Goal: Task Accomplishment & Management: Use online tool/utility

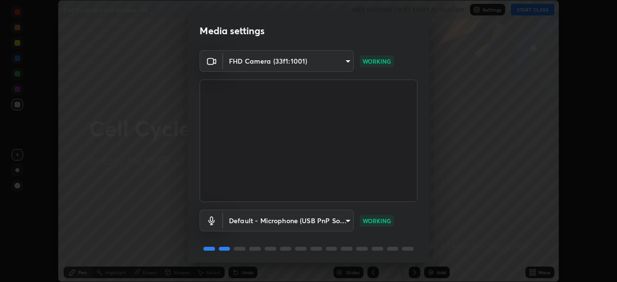
scroll to position [34, 0]
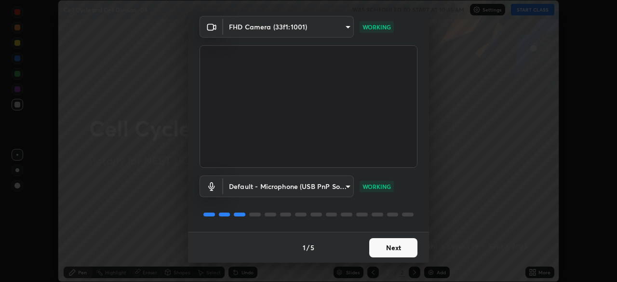
click at [394, 248] on button "Next" at bounding box center [393, 247] width 48 height 19
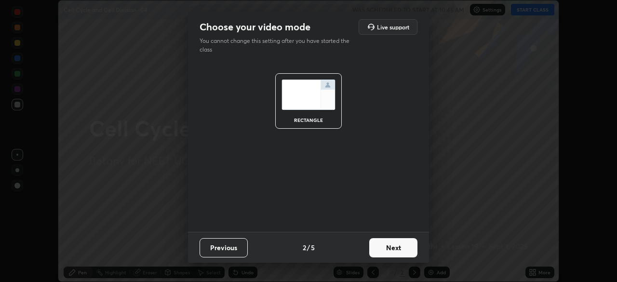
click at [397, 250] on button "Next" at bounding box center [393, 247] width 48 height 19
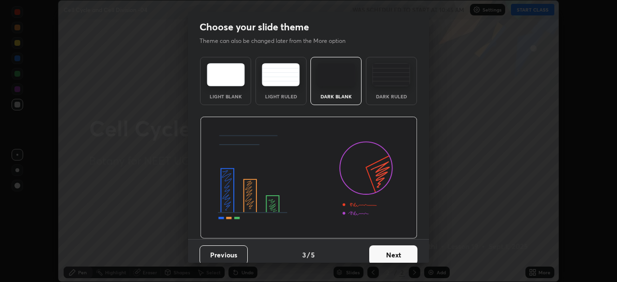
click at [400, 253] on button "Next" at bounding box center [393, 254] width 48 height 19
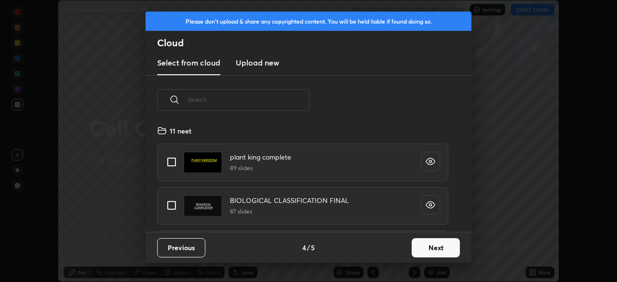
scroll to position [107, 309]
click at [265, 61] on h3 "Upload new" at bounding box center [257, 63] width 43 height 12
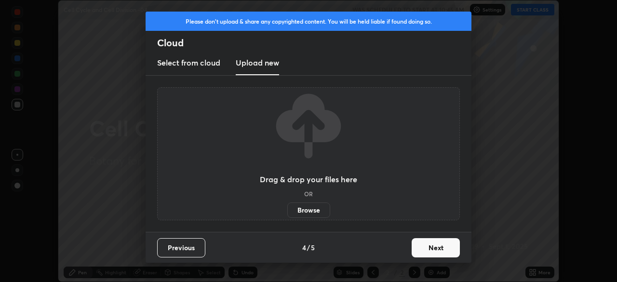
click at [313, 208] on label "Browse" at bounding box center [308, 209] width 43 height 15
click at [287, 208] on input "Browse" at bounding box center [287, 209] width 0 height 15
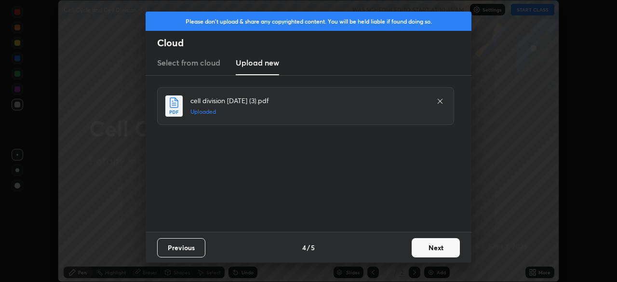
click at [441, 248] on button "Next" at bounding box center [436, 247] width 48 height 19
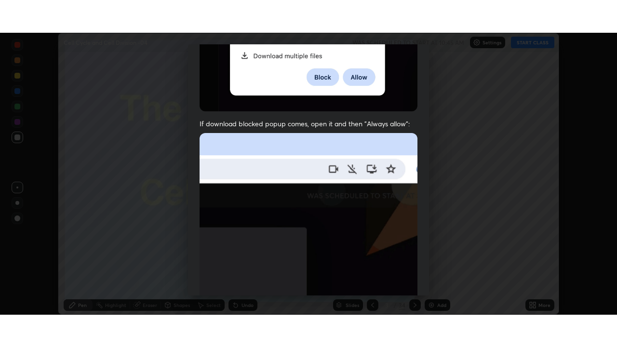
scroll to position [231, 0]
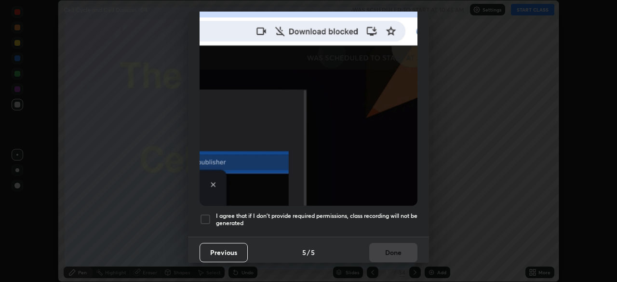
click at [209, 214] on div at bounding box center [206, 220] width 12 height 12
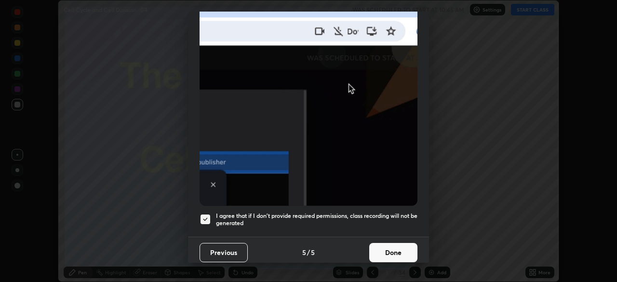
click at [392, 252] on button "Done" at bounding box center [393, 252] width 48 height 19
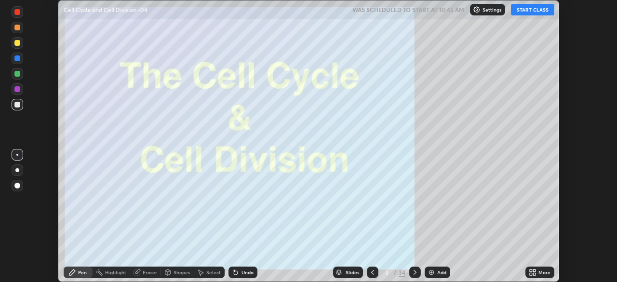
click at [538, 271] on div "More" at bounding box center [539, 273] width 29 height 12
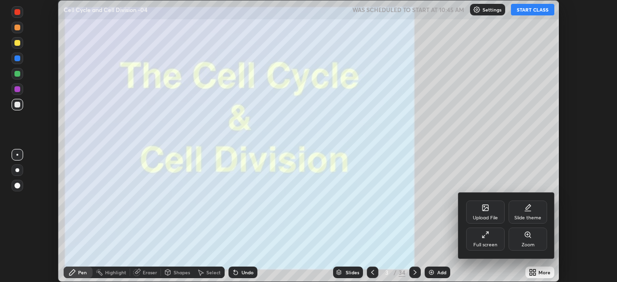
click at [485, 238] on icon at bounding box center [486, 235] width 8 height 8
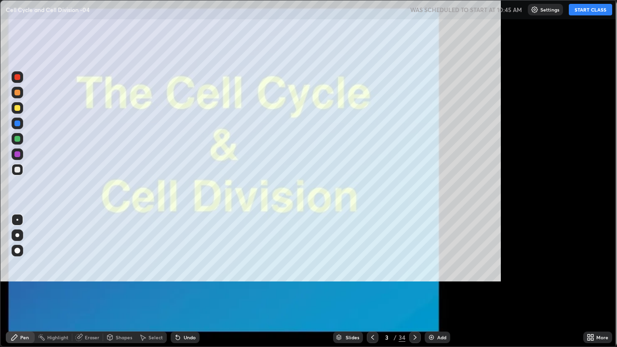
scroll to position [347, 617]
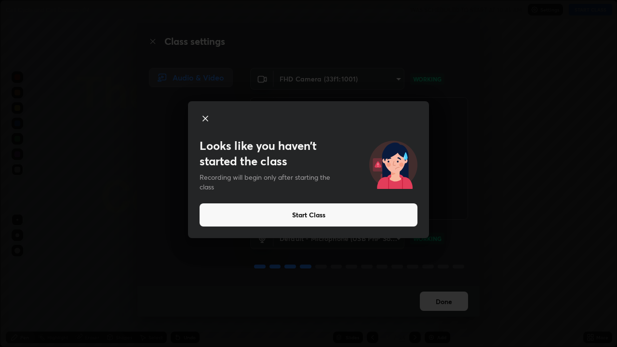
click at [239, 219] on button "Start Class" at bounding box center [309, 214] width 218 height 23
click at [255, 213] on button "Start Class" at bounding box center [309, 214] width 218 height 23
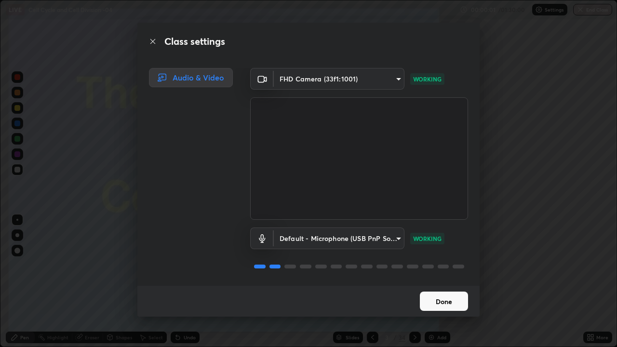
click at [430, 281] on button "Done" at bounding box center [444, 301] width 48 height 19
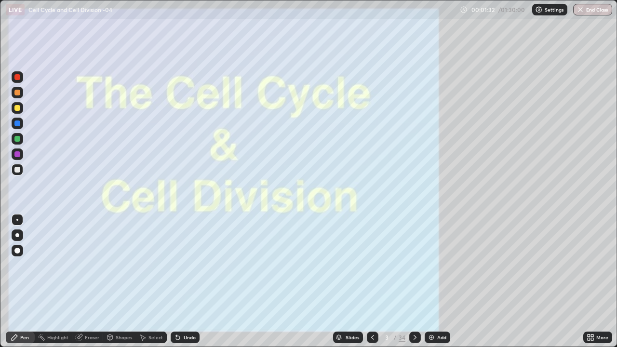
click at [348, 281] on div "Slides" at bounding box center [352, 337] width 13 height 5
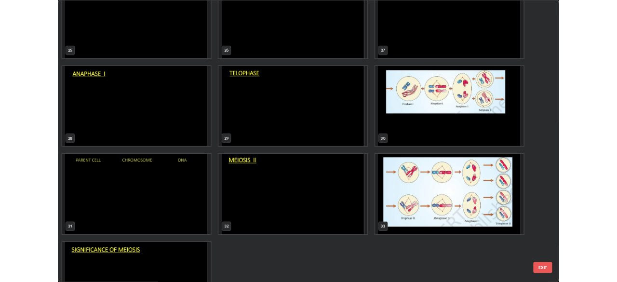
scroll to position [896, 0]
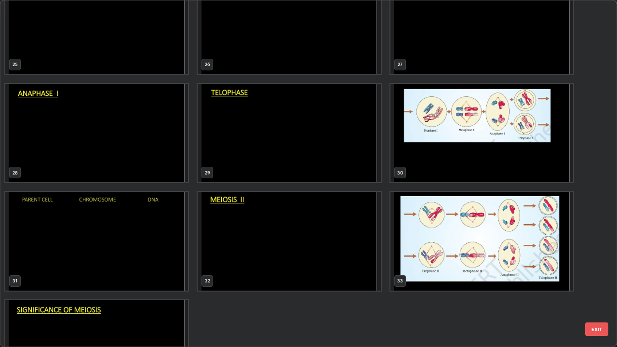
click at [263, 149] on img "grid" at bounding box center [289, 133] width 183 height 99
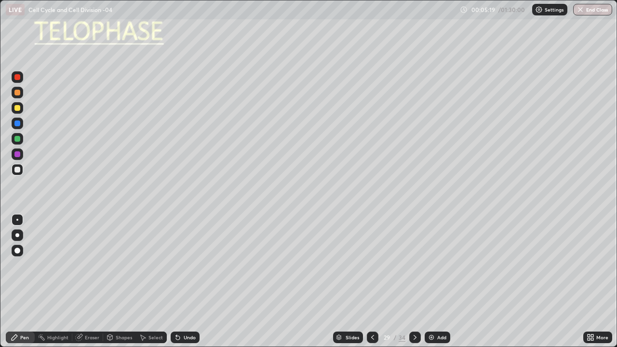
click at [409, 281] on div at bounding box center [415, 338] width 12 height 12
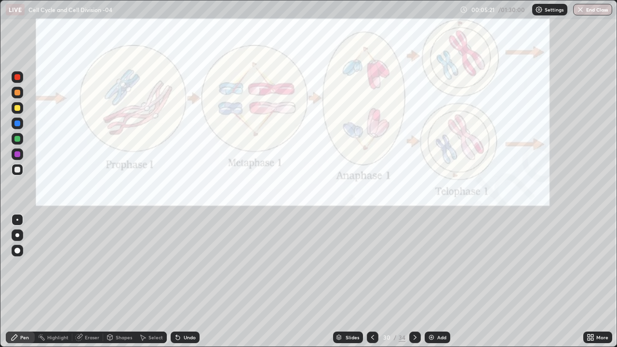
click at [371, 281] on icon at bounding box center [373, 338] width 8 height 8
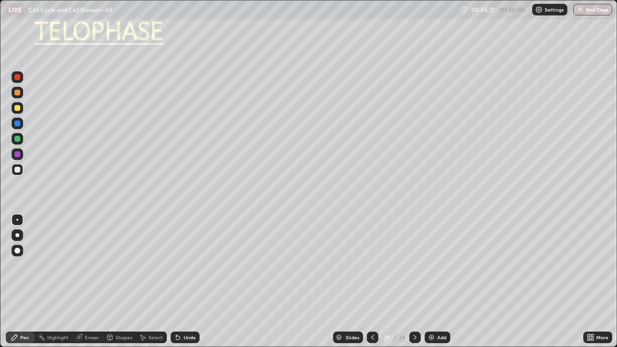
click at [367, 281] on div at bounding box center [373, 338] width 12 height 12
click at [414, 281] on icon at bounding box center [415, 338] width 8 height 8
click at [414, 281] on icon at bounding box center [415, 337] width 3 height 5
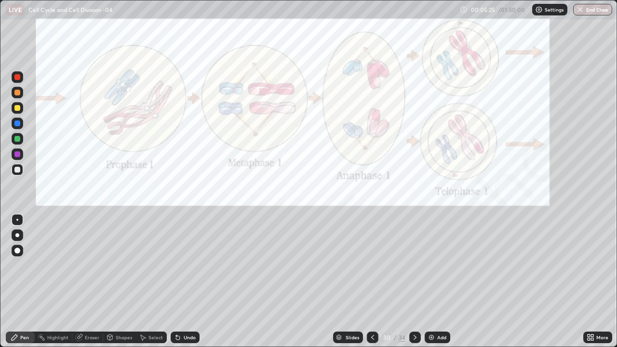
click at [413, 281] on icon at bounding box center [415, 338] width 8 height 8
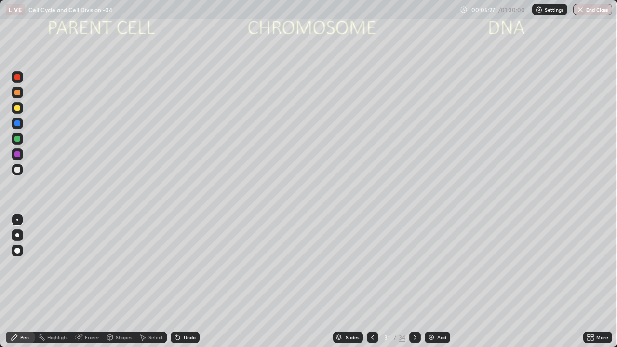
click at [22, 236] on div at bounding box center [18, 235] width 12 height 12
click at [19, 251] on div at bounding box center [17, 251] width 6 height 6
click at [123, 281] on div "Shapes" at bounding box center [124, 337] width 16 height 5
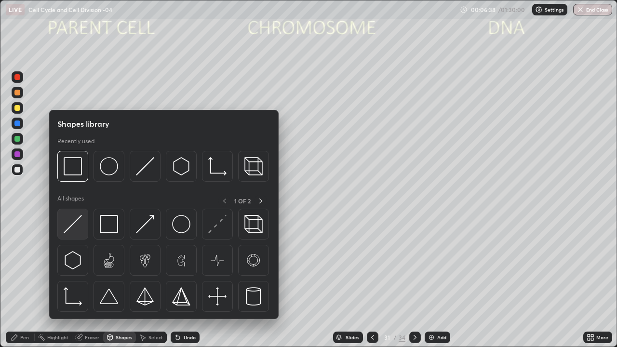
click at [74, 219] on img at bounding box center [73, 224] width 18 height 18
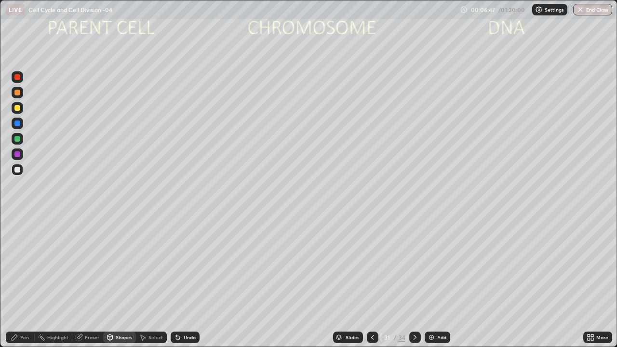
click at [17, 167] on div at bounding box center [17, 170] width 6 height 6
click at [19, 152] on div at bounding box center [17, 154] width 6 height 6
click at [184, 281] on div "Undo" at bounding box center [190, 337] width 12 height 5
click at [20, 154] on div at bounding box center [17, 154] width 6 height 6
click at [179, 281] on div "Undo" at bounding box center [185, 338] width 29 height 12
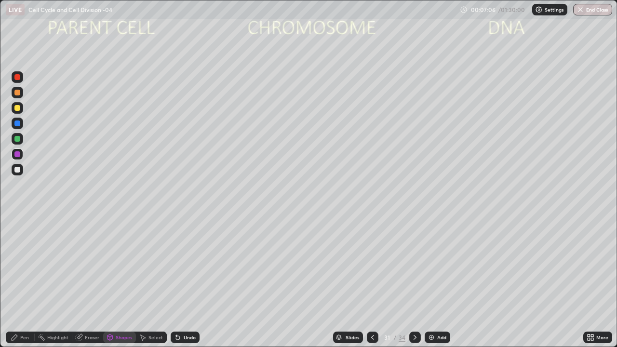
click at [19, 153] on div at bounding box center [17, 154] width 6 height 6
click at [26, 281] on div "Pen" at bounding box center [20, 338] width 29 height 12
click at [19, 139] on div at bounding box center [17, 139] width 6 height 6
click at [18, 141] on div at bounding box center [17, 139] width 6 height 6
click at [18, 153] on div at bounding box center [17, 154] width 6 height 6
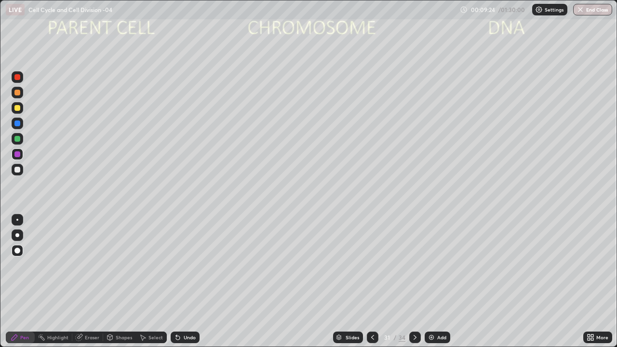
click at [21, 140] on div at bounding box center [18, 139] width 12 height 12
click at [414, 281] on icon at bounding box center [415, 338] width 8 height 8
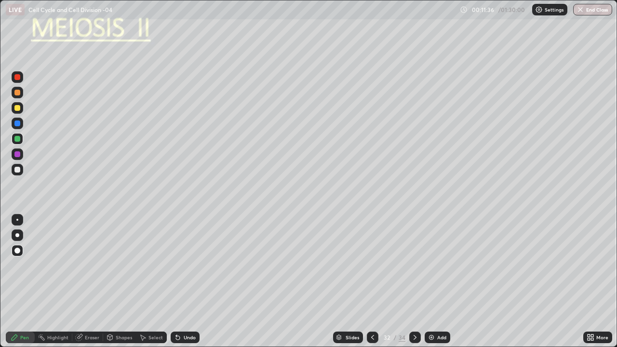
click at [589, 281] on icon at bounding box center [591, 338] width 8 height 8
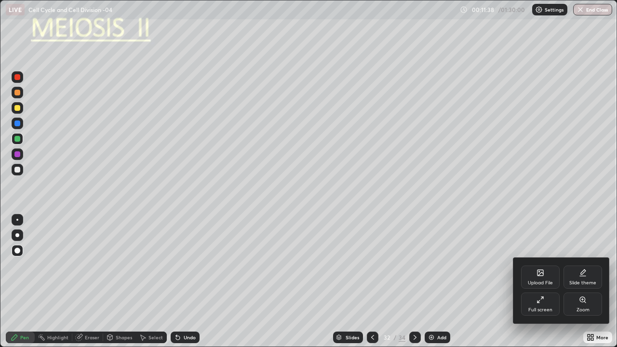
click at [535, 281] on div "Full screen" at bounding box center [540, 304] width 39 height 23
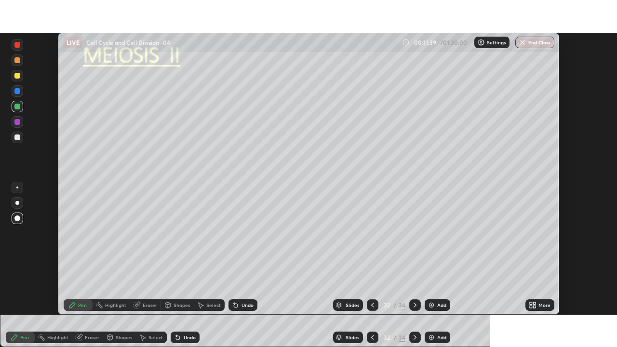
scroll to position [47919, 47584]
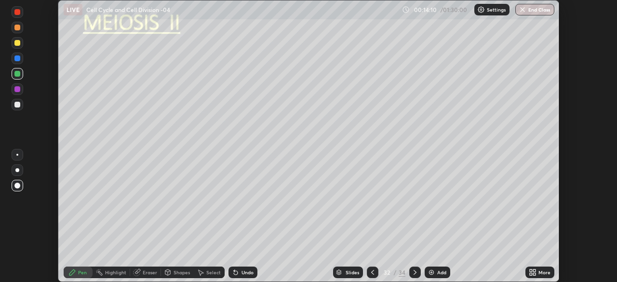
click at [533, 273] on icon at bounding box center [533, 272] width 8 height 8
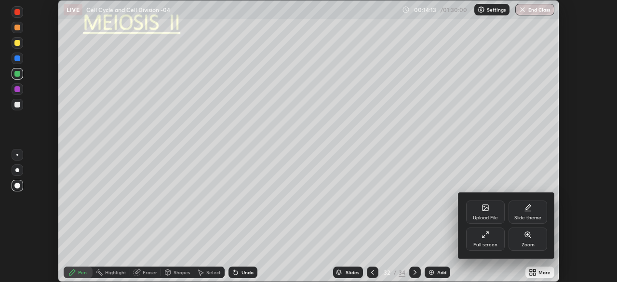
click at [483, 240] on div "Full screen" at bounding box center [485, 239] width 39 height 23
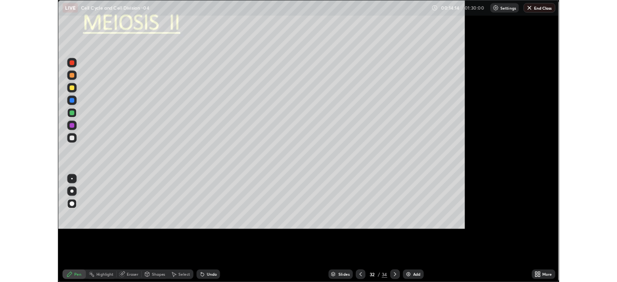
scroll to position [347, 617]
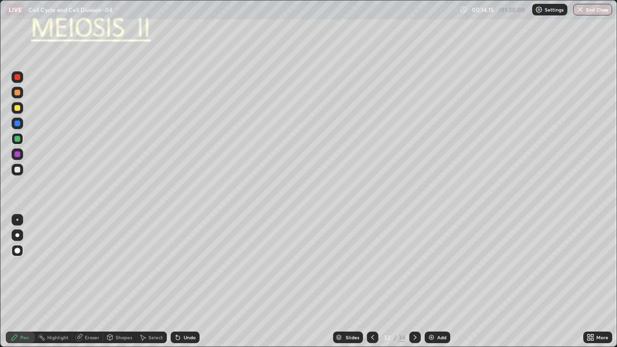
click at [414, 281] on icon at bounding box center [415, 338] width 8 height 8
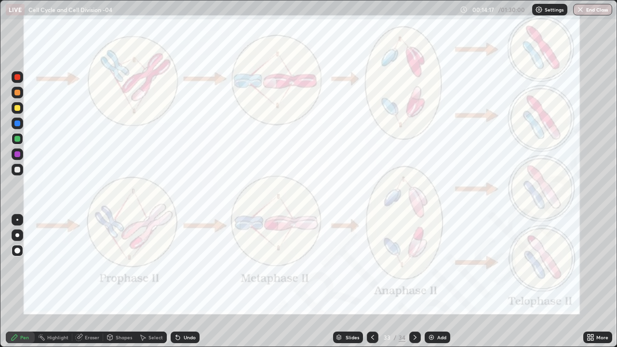
click at [373, 281] on icon at bounding box center [373, 338] width 8 height 8
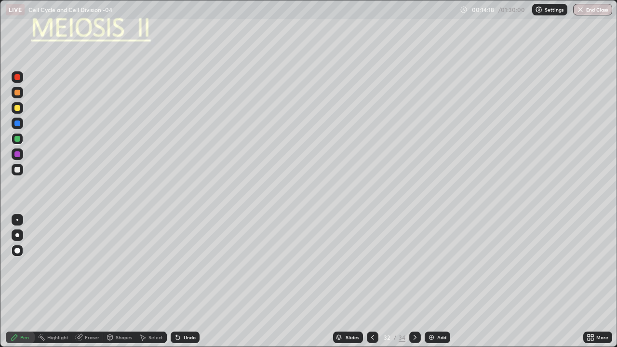
click at [371, 281] on icon at bounding box center [372, 337] width 3 height 5
click at [440, 281] on div "Add" at bounding box center [438, 338] width 26 height 12
click at [19, 169] on div at bounding box center [17, 170] width 6 height 6
click at [19, 155] on div at bounding box center [17, 154] width 6 height 6
click at [18, 170] on div at bounding box center [17, 170] width 6 height 6
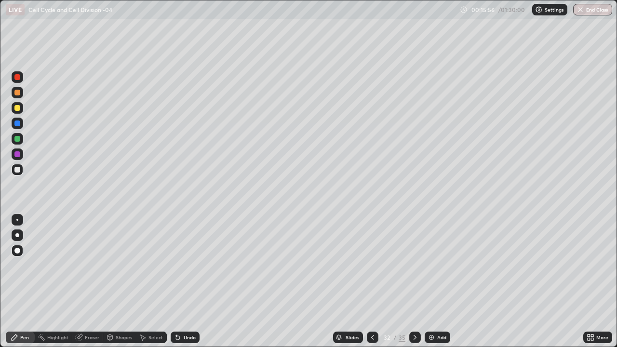
click at [589, 281] on icon at bounding box center [589, 336] width 2 height 2
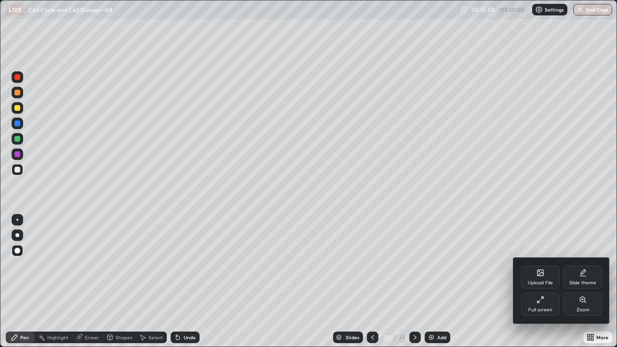
click at [538, 281] on div "Full screen" at bounding box center [540, 310] width 24 height 5
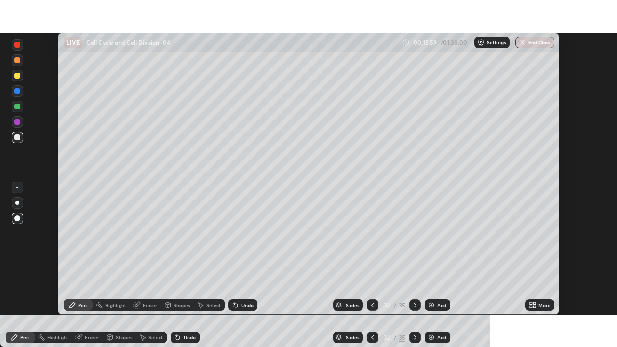
scroll to position [47919, 47584]
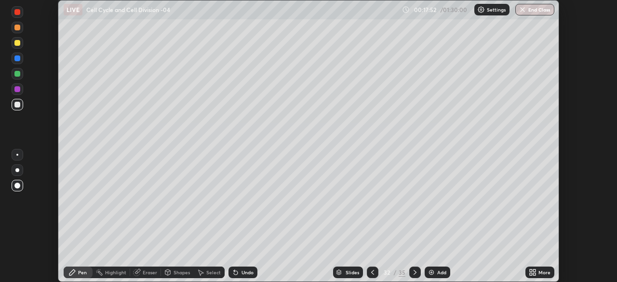
click at [533, 272] on icon at bounding box center [533, 272] width 8 height 8
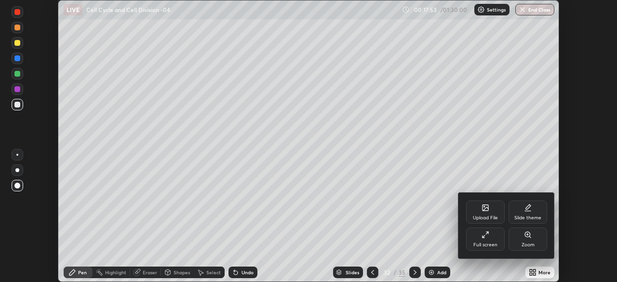
click at [482, 240] on div "Full screen" at bounding box center [485, 239] width 39 height 23
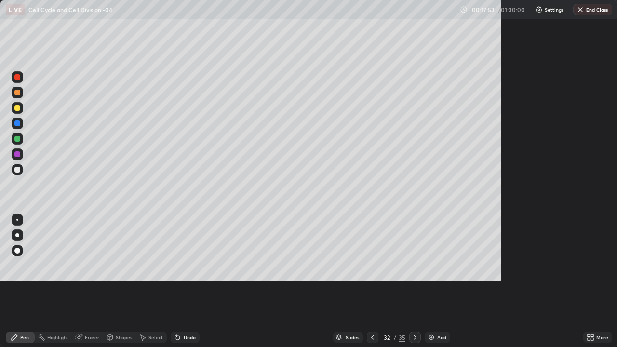
scroll to position [347, 617]
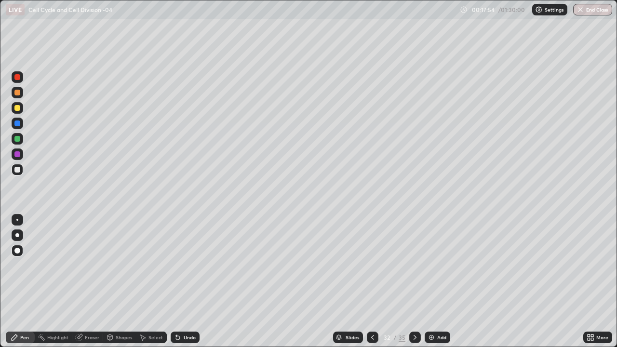
click at [372, 281] on icon at bounding box center [373, 338] width 8 height 8
click at [414, 281] on icon at bounding box center [415, 338] width 8 height 8
click at [18, 169] on div at bounding box center [17, 170] width 6 height 6
click at [372, 281] on icon at bounding box center [372, 337] width 3 height 5
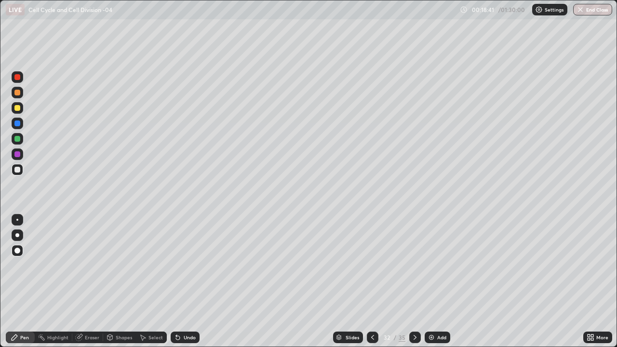
click at [87, 281] on div "Eraser" at bounding box center [92, 337] width 14 height 5
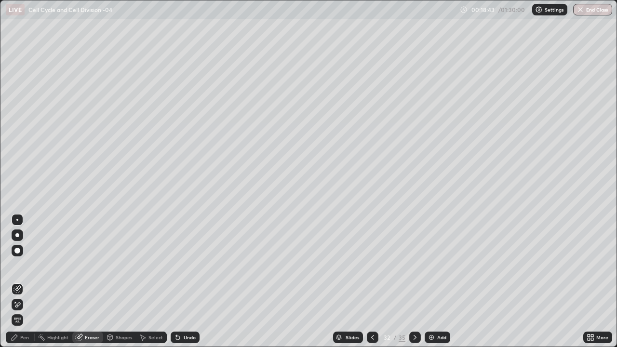
click at [17, 281] on span "Erase all" at bounding box center [17, 320] width 11 height 6
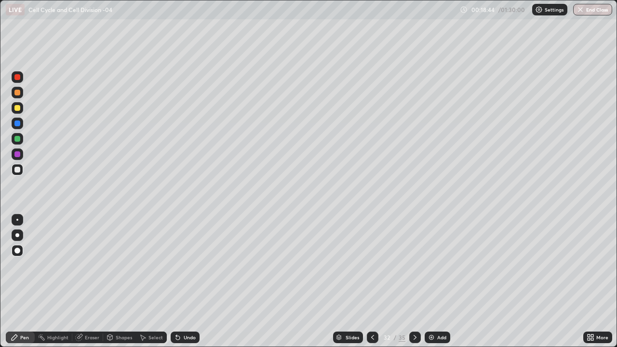
click at [17, 235] on div at bounding box center [17, 235] width 4 height 4
click at [18, 138] on div at bounding box center [17, 139] width 6 height 6
click at [17, 108] on div at bounding box center [17, 108] width 6 height 6
click at [19, 251] on div at bounding box center [17, 251] width 6 height 6
click at [19, 140] on div at bounding box center [17, 139] width 6 height 6
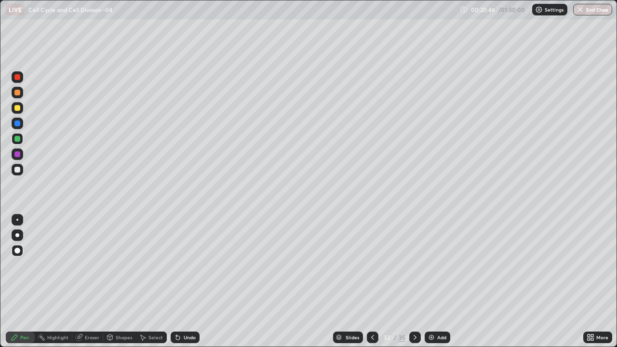
click at [409, 281] on div at bounding box center [415, 338] width 12 height 12
click at [19, 107] on div at bounding box center [17, 108] width 6 height 6
click at [415, 281] on icon at bounding box center [415, 337] width 3 height 5
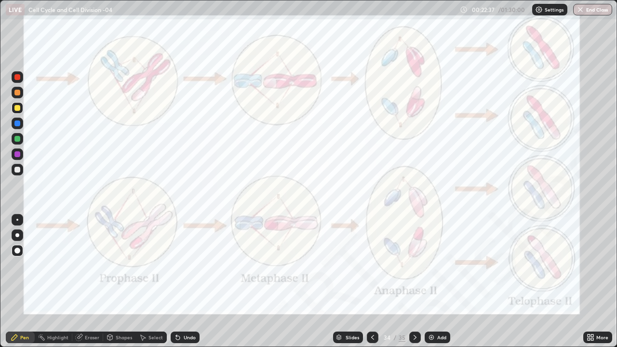
click at [414, 281] on icon at bounding box center [415, 338] width 8 height 8
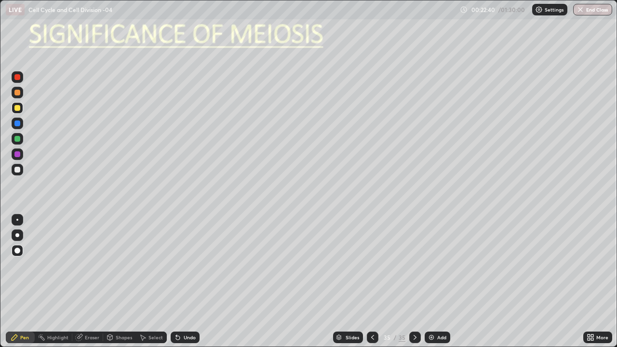
click at [373, 281] on icon at bounding box center [372, 337] width 3 height 5
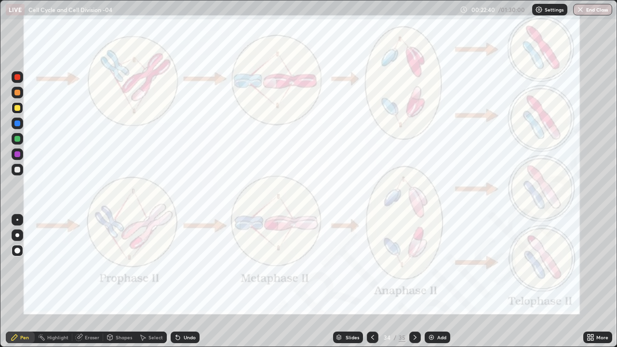
click at [372, 281] on icon at bounding box center [373, 338] width 8 height 8
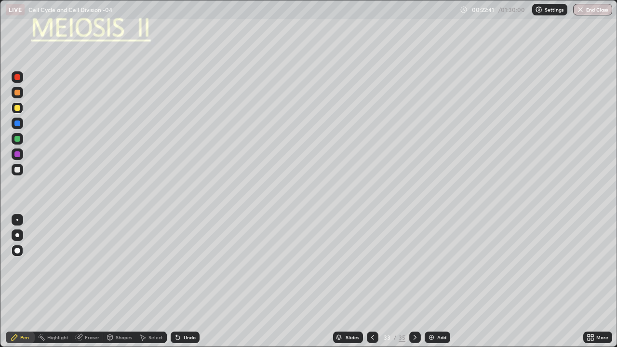
click at [435, 281] on div "Add" at bounding box center [438, 338] width 26 height 12
click at [20, 107] on div at bounding box center [17, 108] width 6 height 6
click at [17, 220] on div at bounding box center [17, 220] width 2 height 2
click at [17, 170] on div at bounding box center [17, 170] width 6 height 6
click at [116, 281] on div "Shapes" at bounding box center [124, 337] width 16 height 5
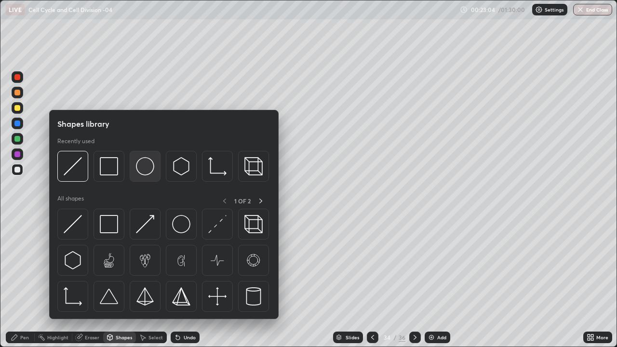
click at [142, 169] on img at bounding box center [145, 166] width 18 height 18
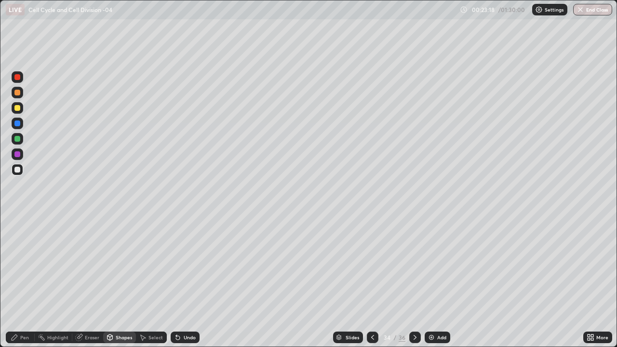
click at [146, 281] on div "Select" at bounding box center [151, 338] width 31 height 12
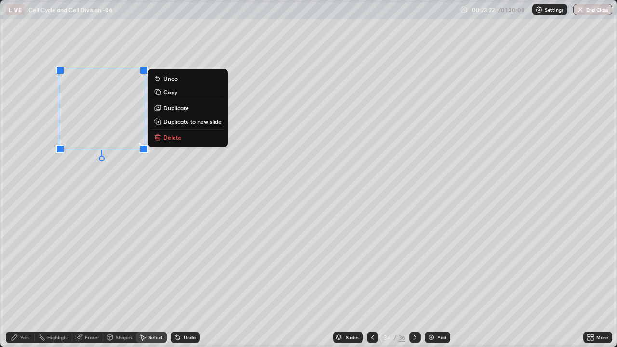
click at [169, 91] on p "Copy" at bounding box center [170, 92] width 14 height 8
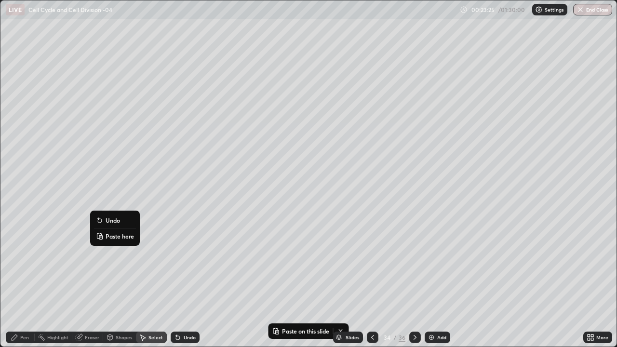
click at [114, 234] on p "Paste here" at bounding box center [120, 236] width 28 height 8
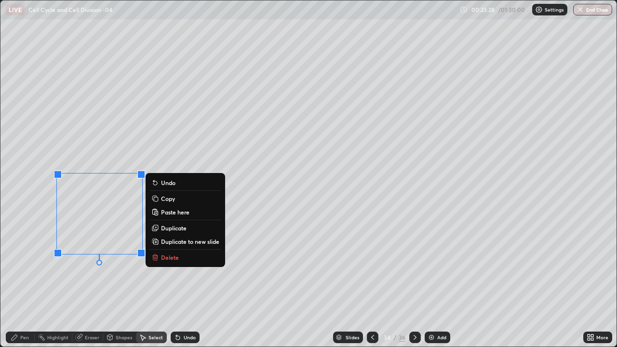
click at [28, 281] on div "Pen" at bounding box center [24, 337] width 9 height 5
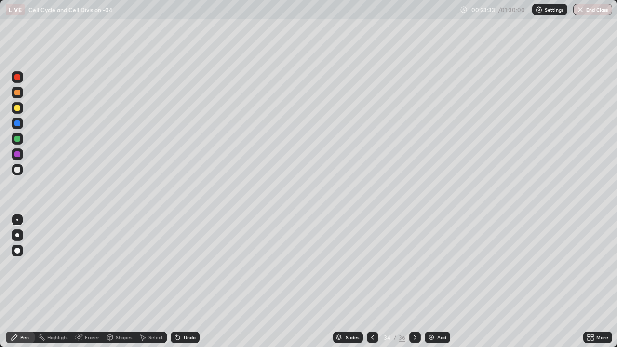
click at [18, 107] on div at bounding box center [17, 108] width 6 height 6
click at [21, 250] on div at bounding box center [18, 251] width 12 height 12
click at [18, 154] on div at bounding box center [17, 154] width 6 height 6
click at [19, 124] on div at bounding box center [17, 124] width 6 height 6
click at [18, 139] on div at bounding box center [17, 139] width 6 height 6
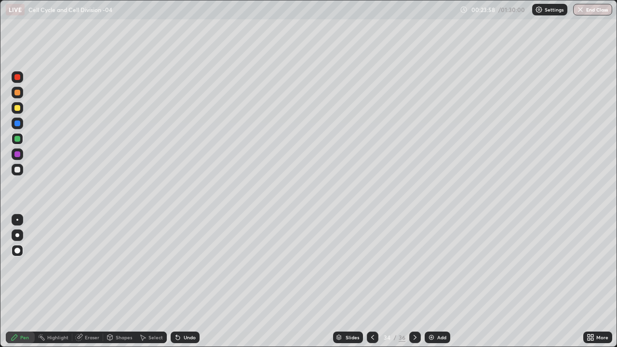
click at [19, 124] on div at bounding box center [17, 124] width 6 height 6
click at [17, 110] on div at bounding box center [17, 108] width 6 height 6
click at [19, 141] on div at bounding box center [17, 139] width 6 height 6
click at [19, 154] on div at bounding box center [17, 154] width 6 height 6
click at [24, 281] on div "Pen" at bounding box center [20, 338] width 29 height 12
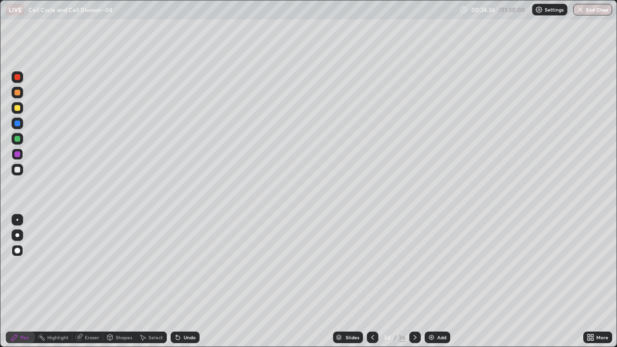
click at [17, 236] on div at bounding box center [17, 235] width 4 height 4
click at [22, 174] on div at bounding box center [18, 170] width 12 height 12
click at [144, 281] on icon at bounding box center [143, 338] width 8 height 8
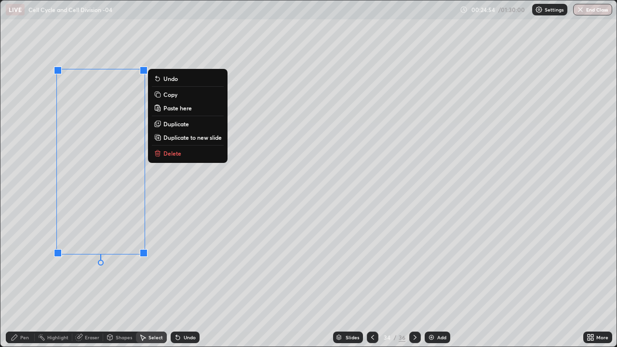
click at [170, 94] on p "Copy" at bounding box center [170, 95] width 14 height 8
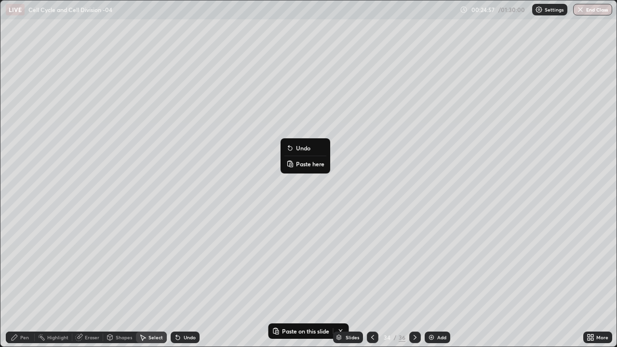
click at [304, 163] on p "Paste here" at bounding box center [310, 164] width 28 height 8
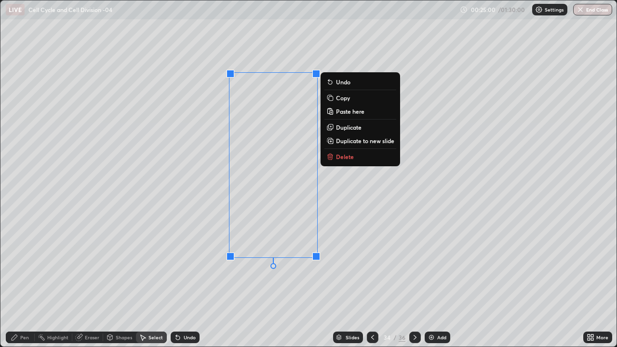
click at [265, 281] on div "0 ° Undo Copy Paste here Duplicate Duplicate to new slide Delete" at bounding box center [308, 173] width 616 height 346
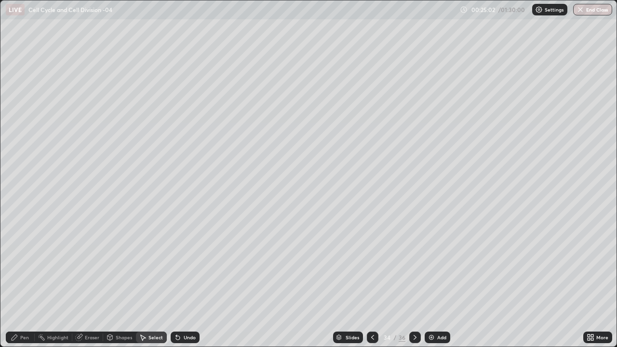
click at [83, 281] on div "Eraser" at bounding box center [87, 338] width 31 height 12
click at [23, 281] on div at bounding box center [18, 305] width 12 height 12
click at [16, 281] on icon at bounding box center [15, 338] width 6 height 6
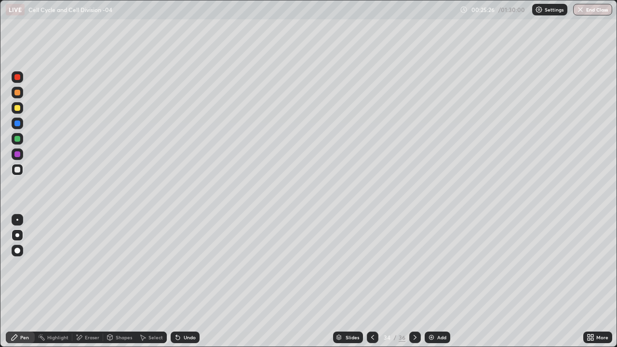
click at [17, 235] on div at bounding box center [17, 235] width 4 height 4
click at [20, 172] on div at bounding box center [18, 170] width 12 height 12
click at [189, 281] on div "Undo" at bounding box center [190, 337] width 12 height 5
click at [193, 281] on div "Undo" at bounding box center [190, 337] width 12 height 5
click at [195, 281] on div "Undo" at bounding box center [185, 338] width 29 height 12
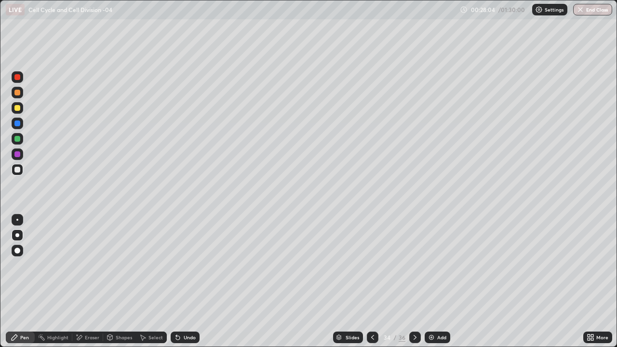
click at [19, 139] on div at bounding box center [17, 139] width 6 height 6
click at [149, 281] on div "Select" at bounding box center [155, 337] width 14 height 5
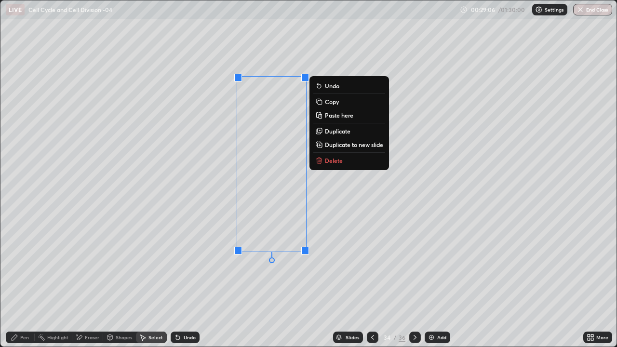
click at [330, 103] on p "Copy" at bounding box center [332, 102] width 14 height 8
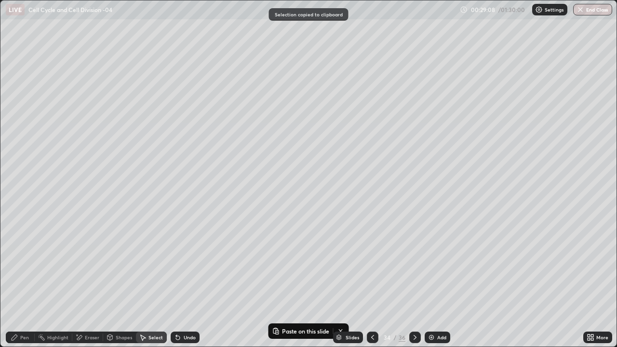
click at [439, 281] on div "Add" at bounding box center [441, 337] width 9 height 5
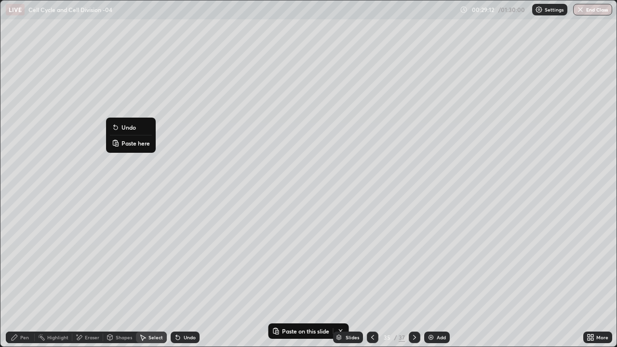
click at [136, 143] on p "Paste here" at bounding box center [135, 143] width 28 height 8
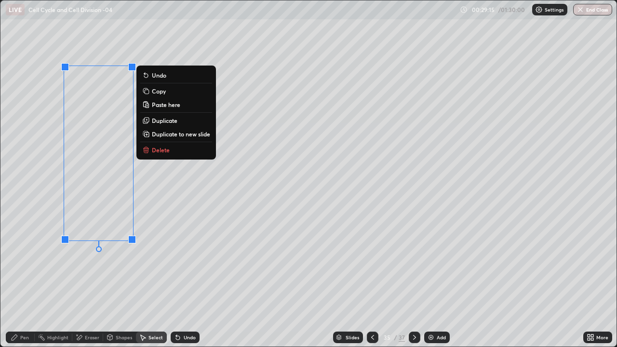
click at [27, 281] on div "Pen" at bounding box center [24, 337] width 9 height 5
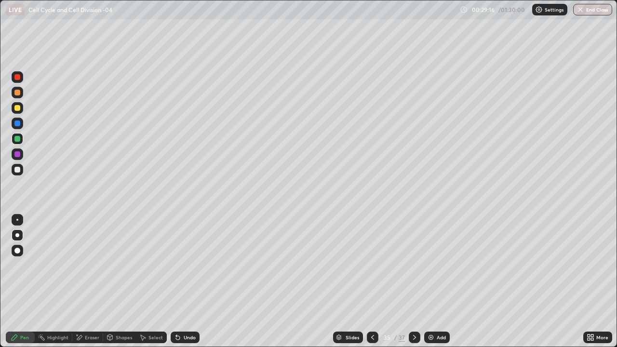
click at [17, 235] on div at bounding box center [17, 235] width 4 height 4
click at [17, 138] on div at bounding box center [17, 139] width 6 height 6
click at [19, 110] on div at bounding box center [17, 108] width 6 height 6
click at [82, 281] on div "Eraser" at bounding box center [87, 338] width 31 height 12
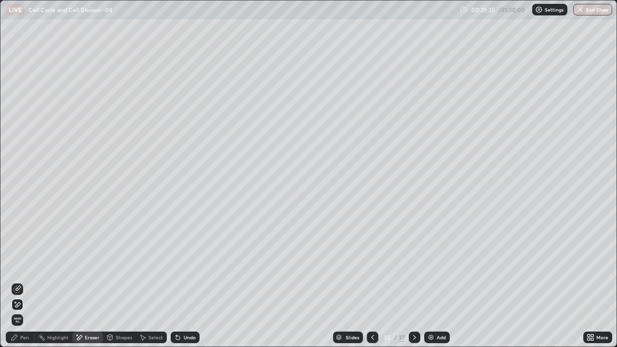
click at [18, 281] on icon at bounding box center [17, 288] width 5 height 5
click at [24, 281] on div "Pen" at bounding box center [24, 337] width 9 height 5
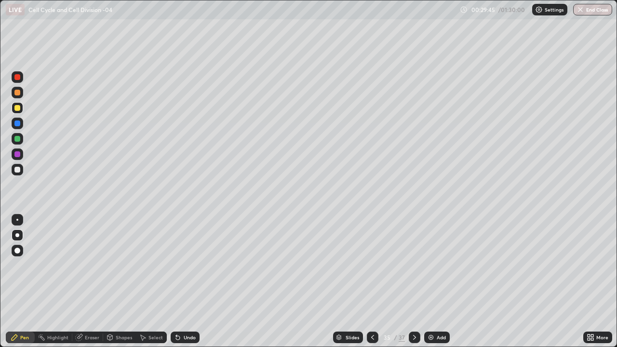
click at [19, 235] on div at bounding box center [17, 235] width 4 height 4
click at [19, 251] on div at bounding box center [17, 251] width 6 height 6
click at [19, 110] on div at bounding box center [17, 108] width 6 height 6
click at [19, 153] on div at bounding box center [17, 154] width 6 height 6
click at [90, 281] on div "Eraser" at bounding box center [87, 338] width 31 height 12
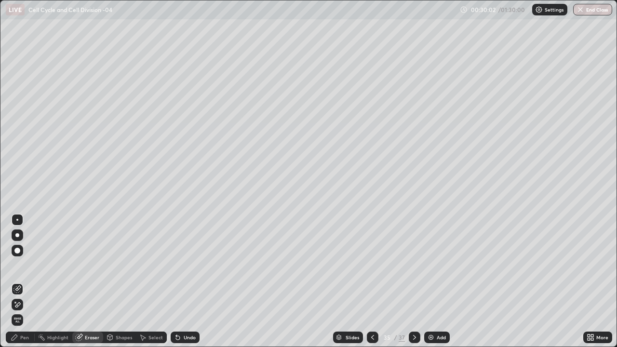
click at [21, 281] on icon at bounding box center [17, 288] width 5 height 5
click at [27, 281] on div "Pen" at bounding box center [24, 337] width 9 height 5
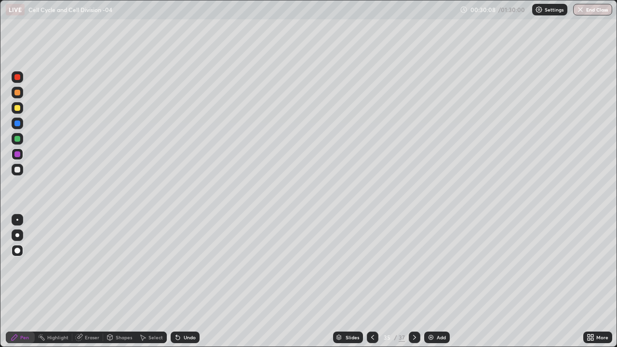
click at [18, 235] on div at bounding box center [17, 235] width 4 height 4
click at [20, 246] on div at bounding box center [18, 251] width 12 height 12
click at [19, 124] on div at bounding box center [17, 124] width 6 height 6
click at [18, 139] on div at bounding box center [17, 139] width 6 height 6
click at [19, 124] on div at bounding box center [17, 124] width 6 height 6
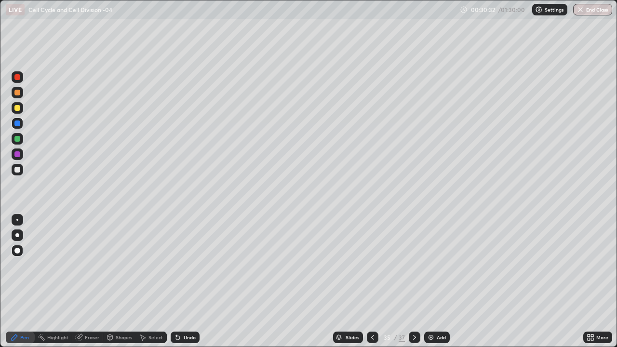
click at [18, 139] on div at bounding box center [17, 139] width 6 height 6
click at [19, 156] on div at bounding box center [17, 154] width 6 height 6
click at [17, 113] on div at bounding box center [18, 108] width 12 height 12
click at [17, 235] on div at bounding box center [17, 235] width 4 height 4
click at [22, 217] on div at bounding box center [18, 220] width 12 height 12
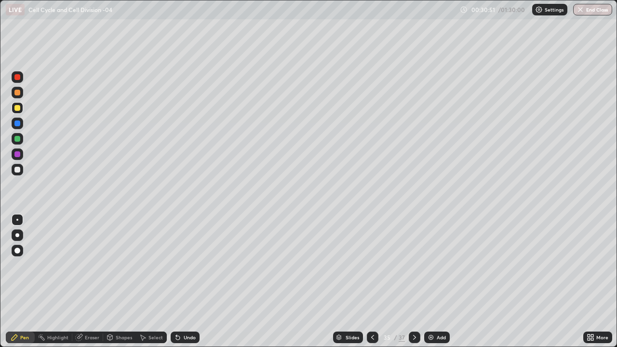
click at [19, 170] on div at bounding box center [17, 170] width 6 height 6
click at [17, 220] on div at bounding box center [17, 220] width 2 height 2
click at [20, 172] on div at bounding box center [18, 170] width 12 height 12
click at [19, 109] on div at bounding box center [17, 108] width 6 height 6
click at [21, 169] on div at bounding box center [18, 170] width 12 height 12
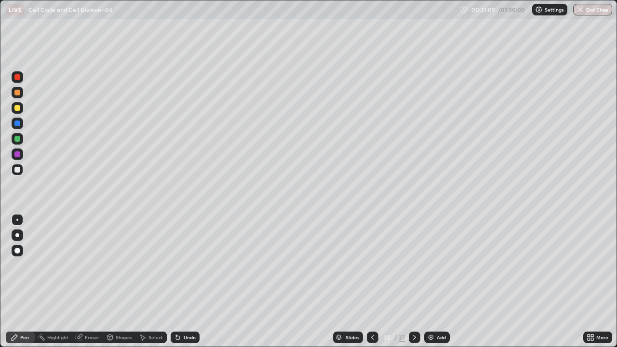
click at [17, 108] on div at bounding box center [17, 108] width 6 height 6
click at [18, 170] on div at bounding box center [17, 170] width 6 height 6
click at [17, 108] on div at bounding box center [17, 108] width 6 height 6
click at [19, 239] on div at bounding box center [18, 235] width 12 height 12
click at [151, 281] on div "Select" at bounding box center [155, 337] width 14 height 5
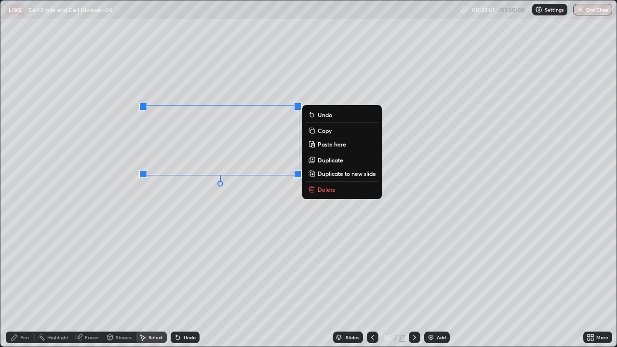
click at [177, 231] on div "0 ° Undo Copy Paste here Duplicate Duplicate to new slide Delete" at bounding box center [308, 173] width 616 height 346
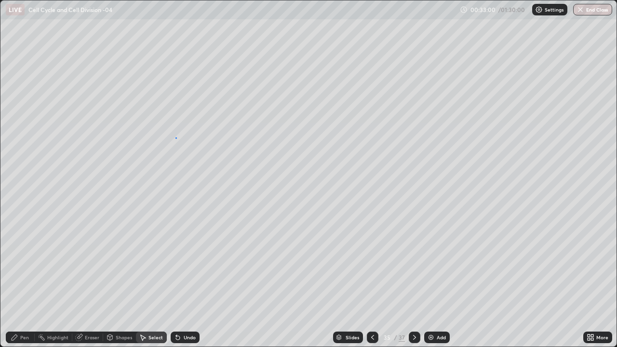
click at [175, 137] on div "0 ° Undo Copy Paste here Duplicate Duplicate to new slide Delete" at bounding box center [308, 173] width 616 height 346
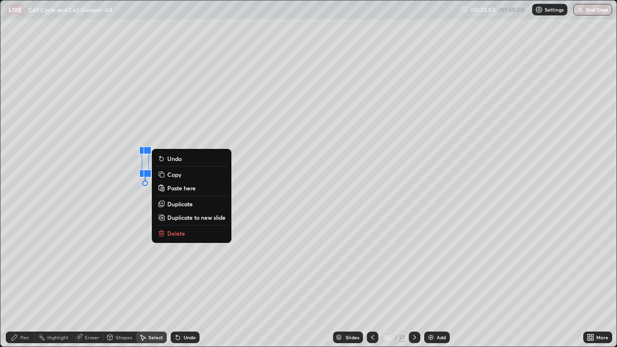
click at [185, 281] on div "Undo" at bounding box center [190, 337] width 12 height 5
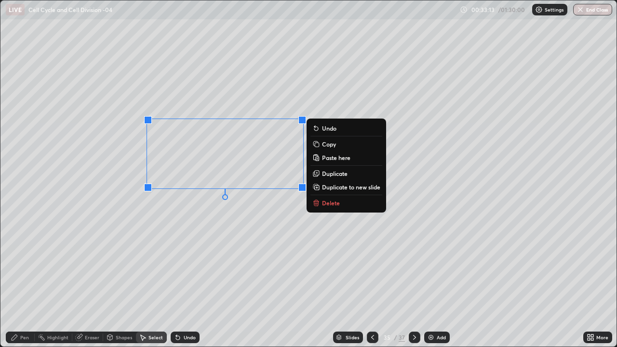
click at [199, 215] on div "0 ° Undo Copy Paste here Duplicate Duplicate to new slide Delete" at bounding box center [308, 173] width 616 height 346
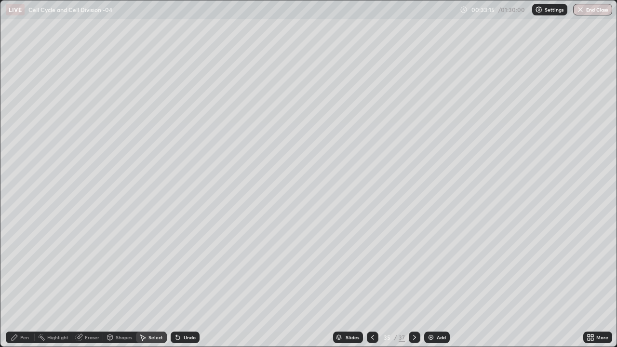
click at [24, 281] on div "Pen" at bounding box center [20, 338] width 29 height 12
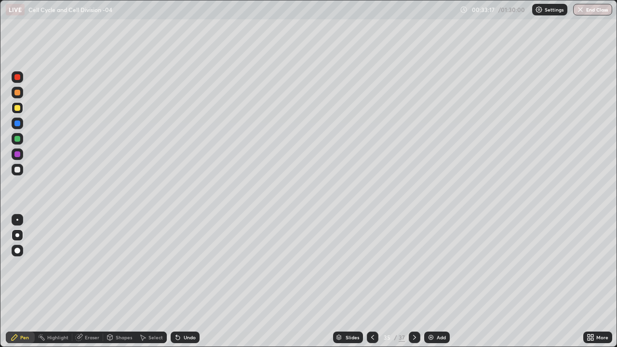
click at [151, 281] on div "Select" at bounding box center [155, 337] width 14 height 5
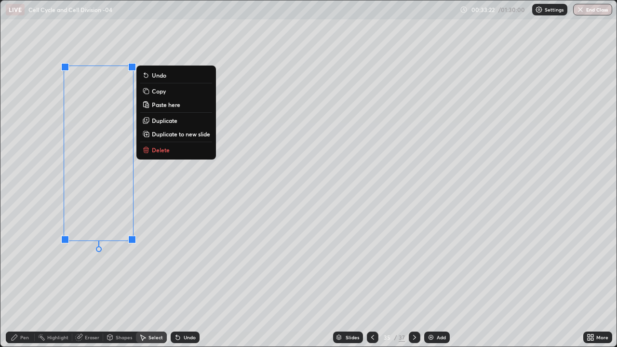
click at [158, 91] on p "Copy" at bounding box center [159, 91] width 14 height 8
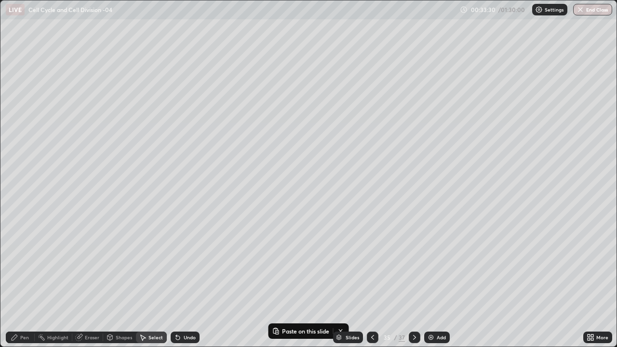
click at [433, 281] on img at bounding box center [431, 338] width 8 height 8
click at [100, 188] on p "Paste here" at bounding box center [106, 190] width 28 height 8
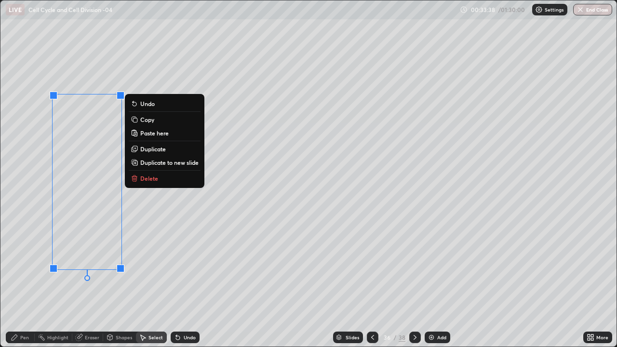
click at [361, 281] on div "0 ° Undo Copy Paste here Duplicate Duplicate to new slide Delete" at bounding box center [308, 173] width 616 height 346
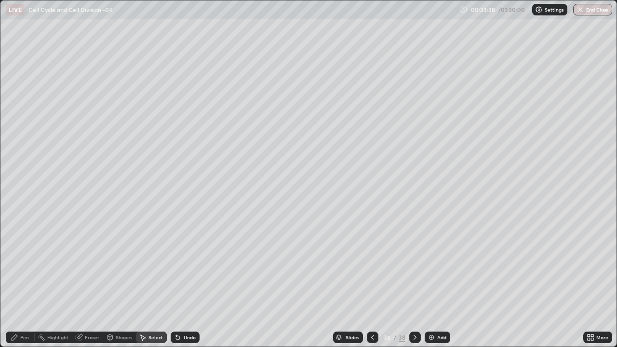
click at [373, 281] on icon at bounding box center [373, 338] width 8 height 8
click at [414, 281] on icon at bounding box center [415, 338] width 8 height 8
click at [27, 281] on div "Pen" at bounding box center [24, 337] width 9 height 5
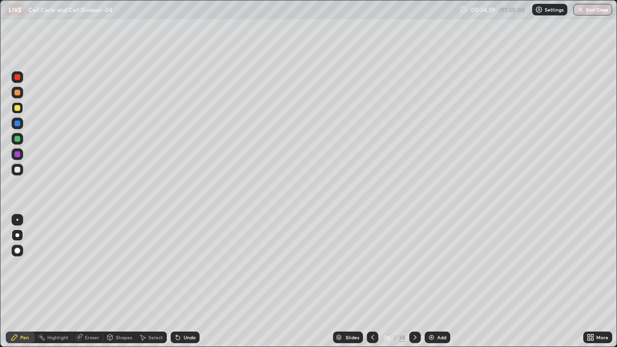
click at [17, 251] on div at bounding box center [17, 251] width 6 height 6
click at [18, 110] on div at bounding box center [17, 108] width 6 height 6
click at [91, 281] on div "Eraser" at bounding box center [92, 337] width 14 height 5
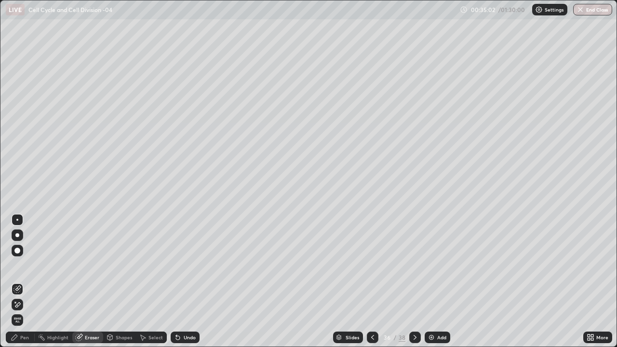
click at [21, 281] on icon at bounding box center [17, 289] width 8 height 8
click at [28, 281] on div "Pen" at bounding box center [24, 337] width 9 height 5
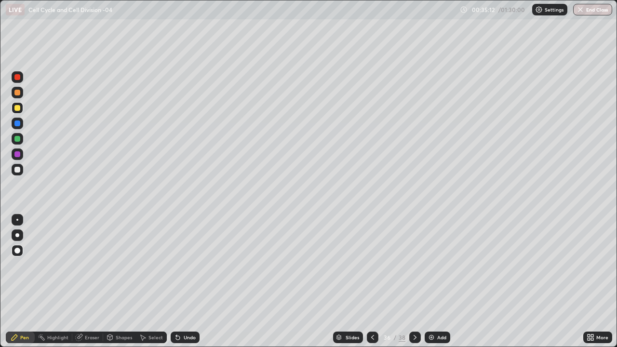
click at [18, 246] on div at bounding box center [18, 251] width 12 height 12
click at [17, 107] on div at bounding box center [17, 108] width 6 height 6
click at [20, 154] on div at bounding box center [17, 154] width 6 height 6
click at [17, 220] on div at bounding box center [17, 220] width 2 height 2
click at [19, 171] on div at bounding box center [17, 170] width 6 height 6
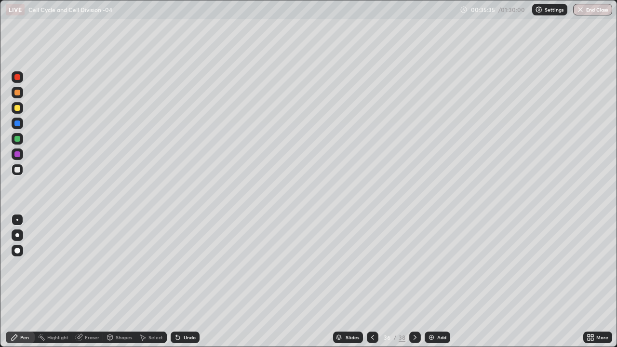
click at [19, 125] on div at bounding box center [17, 124] width 6 height 6
click at [17, 139] on div at bounding box center [17, 139] width 6 height 6
click at [81, 281] on icon at bounding box center [79, 338] width 8 height 8
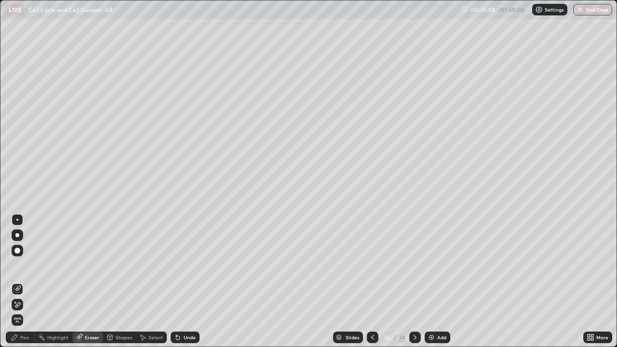
click at [20, 281] on icon at bounding box center [17, 289] width 8 height 8
click at [27, 281] on div "Pen" at bounding box center [24, 337] width 9 height 5
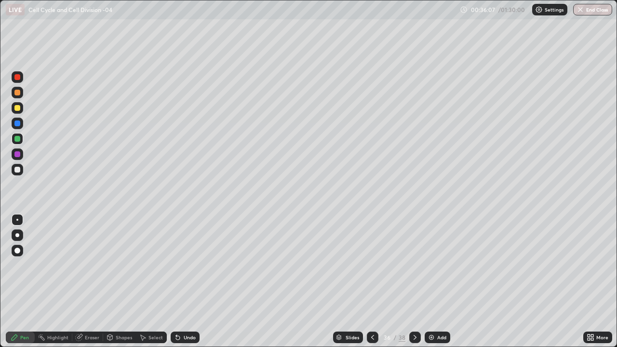
click at [19, 124] on div at bounding box center [17, 124] width 6 height 6
click at [19, 249] on div at bounding box center [17, 251] width 6 height 6
click at [19, 139] on div at bounding box center [17, 139] width 6 height 6
click at [176, 281] on icon at bounding box center [178, 338] width 4 height 4
click at [182, 281] on div "Undo" at bounding box center [185, 338] width 29 height 12
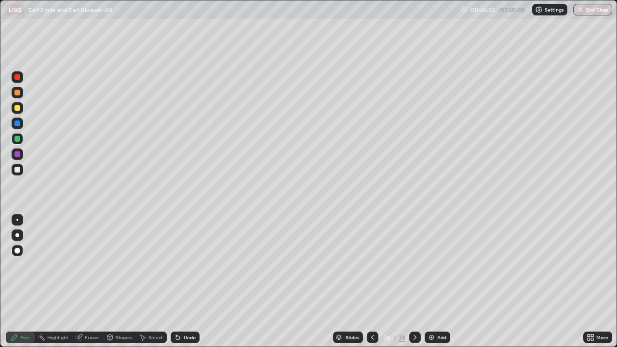
click at [184, 281] on div "Undo" at bounding box center [190, 337] width 12 height 5
click at [180, 281] on icon at bounding box center [178, 338] width 8 height 8
click at [179, 281] on icon at bounding box center [178, 338] width 8 height 8
click at [181, 281] on div "Undo" at bounding box center [185, 338] width 29 height 12
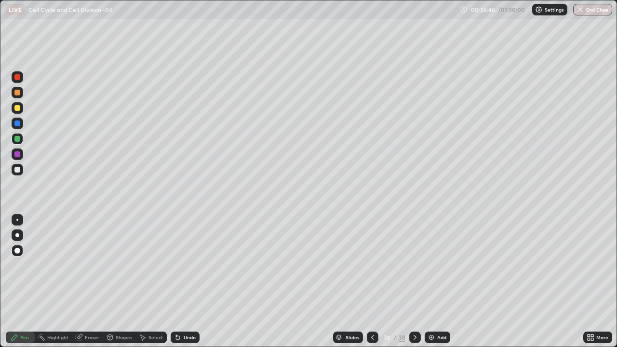
click at [184, 281] on div "Undo" at bounding box center [190, 337] width 12 height 5
click at [186, 281] on div "Undo" at bounding box center [190, 337] width 12 height 5
click at [88, 281] on div "Eraser" at bounding box center [92, 337] width 14 height 5
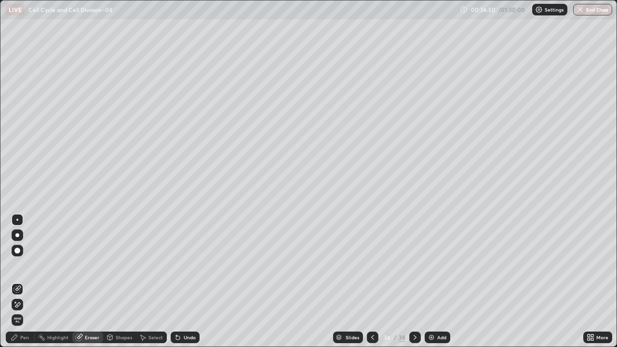
click at [19, 281] on icon at bounding box center [17, 305] width 8 height 8
click at [179, 281] on icon at bounding box center [178, 338] width 8 height 8
click at [27, 281] on div "Pen" at bounding box center [24, 337] width 9 height 5
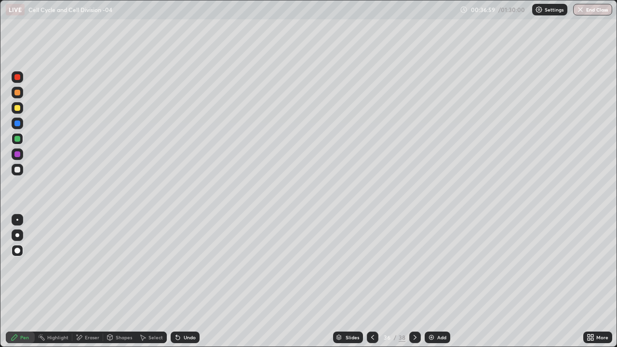
click at [18, 126] on div at bounding box center [17, 124] width 6 height 6
click at [18, 249] on div at bounding box center [17, 251] width 6 height 6
click at [18, 139] on div at bounding box center [17, 139] width 6 height 6
click at [18, 110] on div at bounding box center [17, 108] width 6 height 6
click at [19, 155] on div at bounding box center [17, 154] width 6 height 6
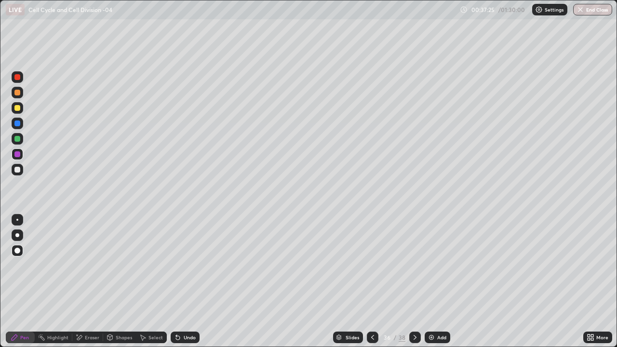
click at [17, 220] on div at bounding box center [17, 220] width 2 height 2
click at [18, 170] on div at bounding box center [17, 170] width 6 height 6
click at [18, 233] on div at bounding box center [17, 235] width 4 height 4
click at [15, 250] on div at bounding box center [17, 251] width 6 height 6
click at [18, 109] on div at bounding box center [17, 108] width 6 height 6
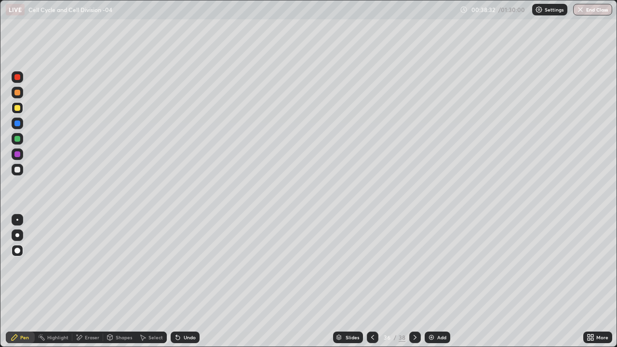
click at [186, 281] on div "Undo" at bounding box center [190, 337] width 12 height 5
click at [188, 281] on div "Undo" at bounding box center [190, 337] width 12 height 5
click at [85, 281] on div "Eraser" at bounding box center [92, 337] width 14 height 5
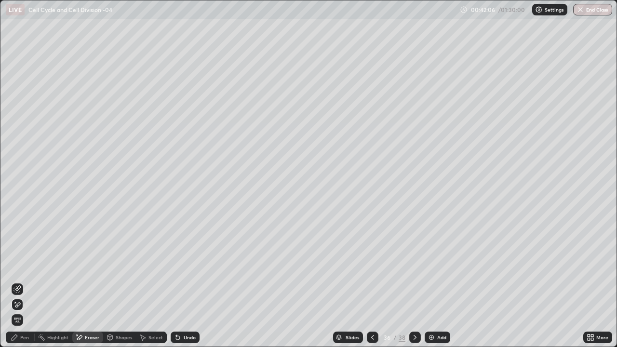
click at [18, 281] on icon at bounding box center [17, 304] width 5 height 5
click at [25, 281] on div "Pen" at bounding box center [20, 338] width 29 height 12
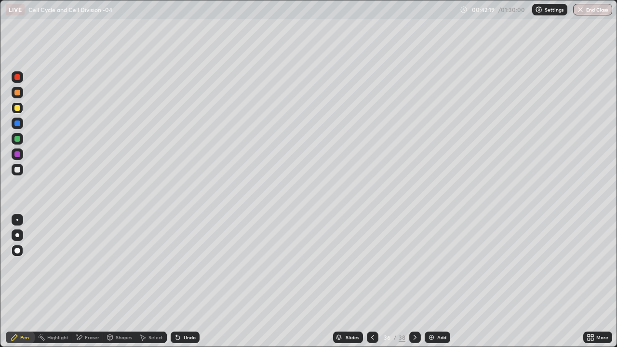
click at [19, 234] on div at bounding box center [17, 235] width 4 height 4
click at [17, 234] on div at bounding box center [17, 235] width 4 height 4
click at [16, 139] on div at bounding box center [17, 139] width 6 height 6
click at [17, 108] on div at bounding box center [17, 108] width 6 height 6
click at [117, 281] on div "Shapes" at bounding box center [124, 337] width 16 height 5
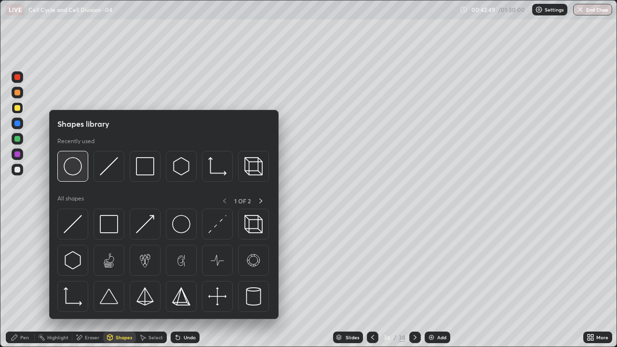
click at [80, 171] on img at bounding box center [73, 166] width 18 height 18
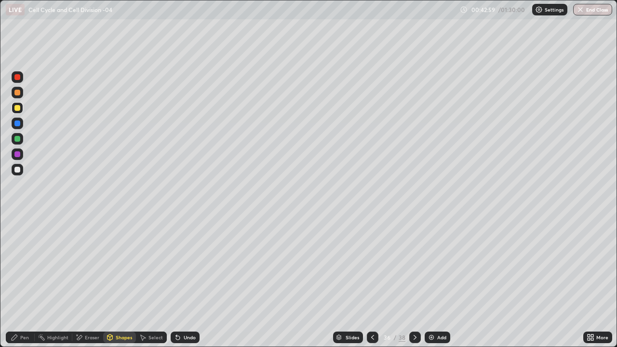
click at [186, 281] on div "Undo" at bounding box center [185, 338] width 29 height 12
click at [185, 281] on div "Undo" at bounding box center [190, 337] width 12 height 5
click at [188, 281] on div "Undo" at bounding box center [185, 338] width 29 height 12
click at [154, 281] on div "Select" at bounding box center [155, 337] width 14 height 5
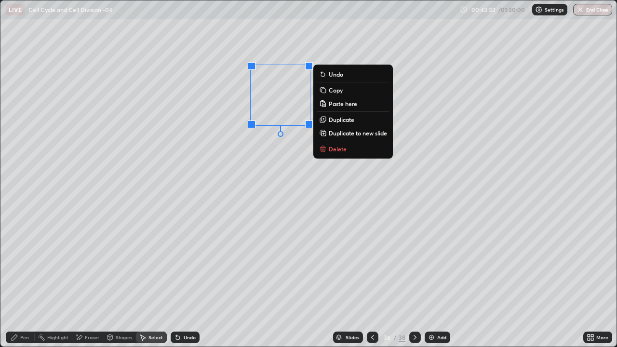
click at [336, 91] on p "Copy" at bounding box center [336, 90] width 14 height 8
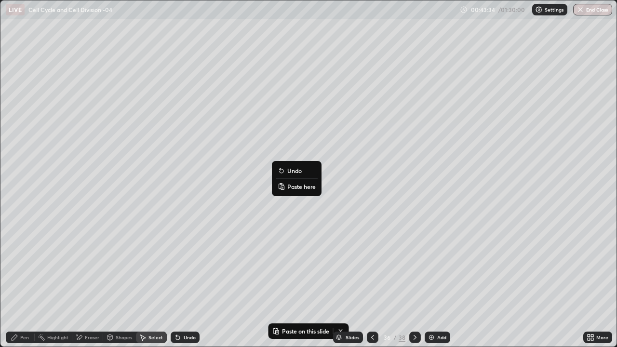
click at [294, 185] on p "Paste here" at bounding box center [301, 187] width 28 height 8
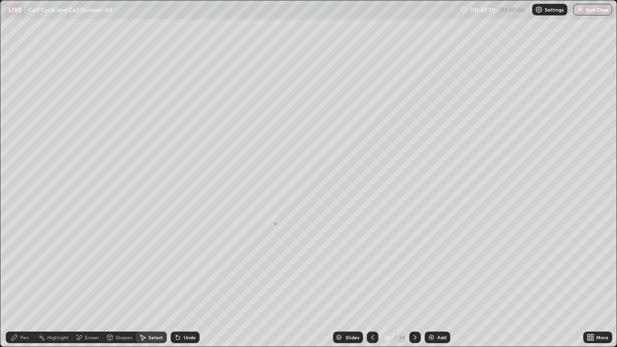
click at [276, 224] on div "0 ° Undo Copy Paste here Duplicate Duplicate to new slide Delete" at bounding box center [308, 173] width 616 height 346
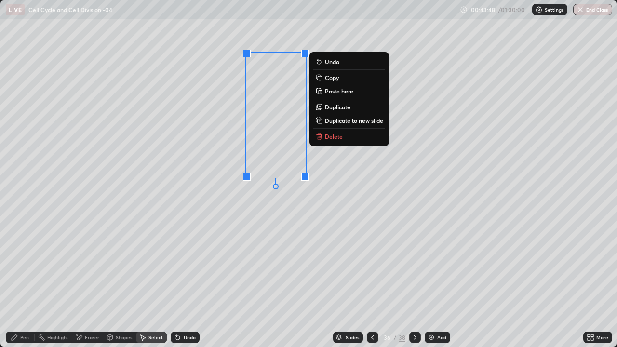
click at [332, 79] on p "Copy" at bounding box center [332, 78] width 14 height 8
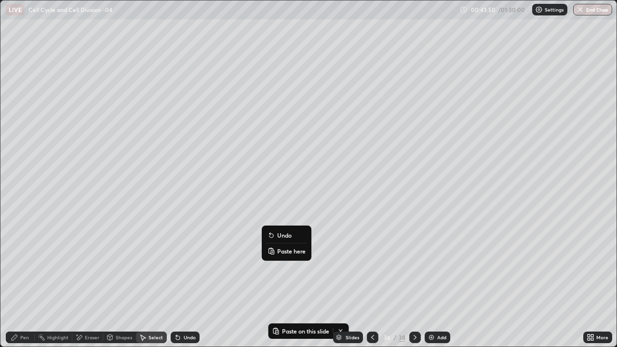
click at [283, 250] on p "Paste here" at bounding box center [291, 251] width 28 height 8
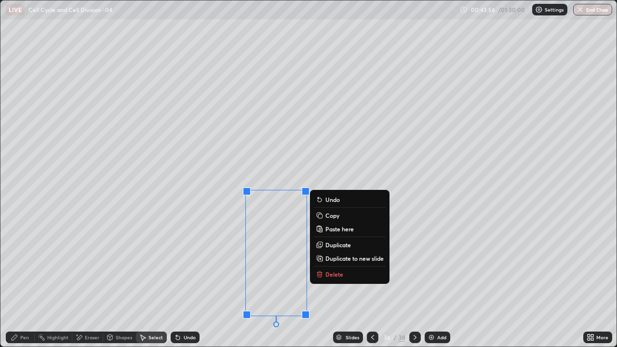
click at [109, 281] on div "0 ° Undo Copy Paste here Duplicate Duplicate to new slide Delete" at bounding box center [308, 173] width 616 height 346
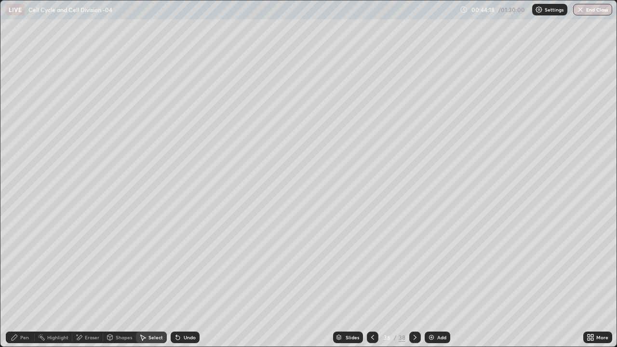
click at [26, 281] on div "Pen" at bounding box center [24, 337] width 9 height 5
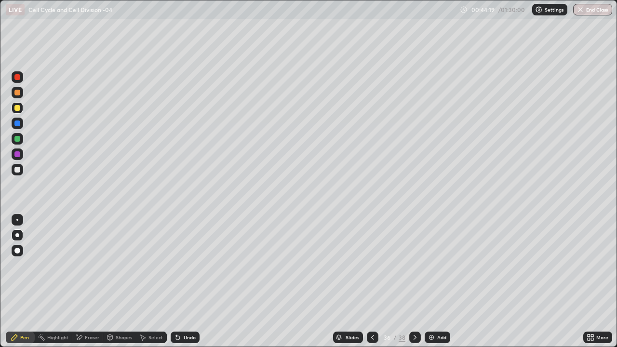
click at [17, 250] on div at bounding box center [17, 251] width 6 height 6
click at [19, 110] on div at bounding box center [18, 108] width 12 height 12
click at [23, 151] on div at bounding box center [18, 154] width 12 height 12
click at [20, 124] on div at bounding box center [17, 124] width 6 height 6
click at [18, 140] on div at bounding box center [17, 139] width 6 height 6
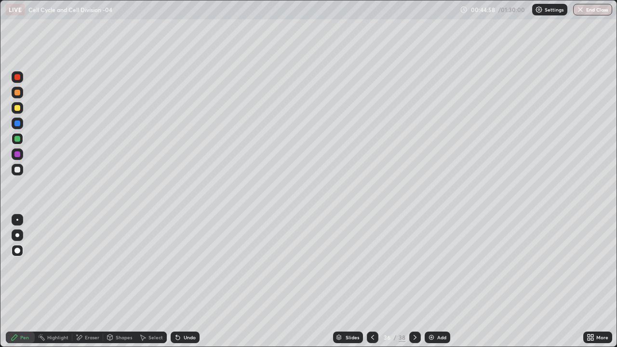
click at [19, 109] on div at bounding box center [17, 108] width 6 height 6
click at [19, 154] on div at bounding box center [17, 154] width 6 height 6
click at [17, 124] on div at bounding box center [17, 124] width 6 height 6
click at [191, 281] on div "Undo" at bounding box center [190, 337] width 12 height 5
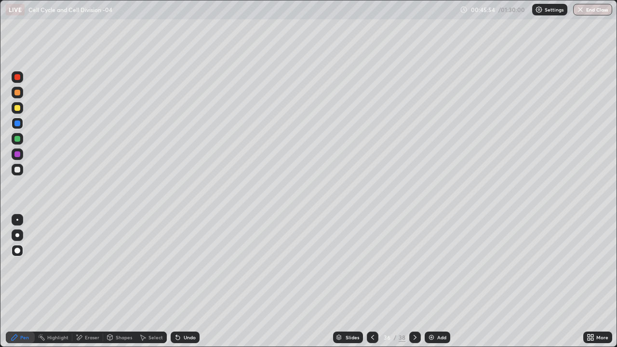
click at [18, 139] on div at bounding box center [17, 139] width 6 height 6
click at [18, 108] on div at bounding box center [17, 108] width 6 height 6
click at [18, 154] on div at bounding box center [17, 154] width 6 height 6
click at [17, 124] on div at bounding box center [17, 124] width 6 height 6
click at [21, 138] on div at bounding box center [18, 139] width 12 height 12
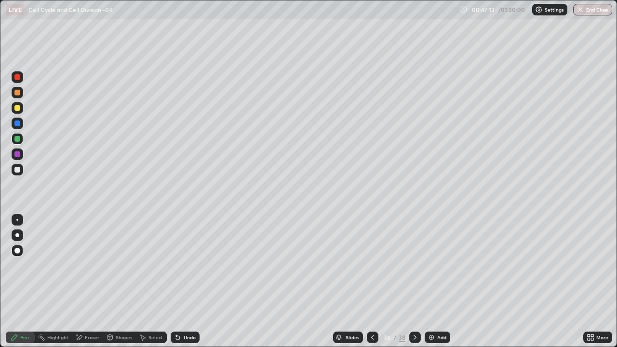
click at [19, 172] on div at bounding box center [17, 170] width 6 height 6
click at [17, 172] on div at bounding box center [17, 170] width 6 height 6
click at [17, 170] on div at bounding box center [17, 170] width 6 height 6
click at [435, 281] on div "Add" at bounding box center [438, 338] width 26 height 12
click at [120, 281] on div "Shapes" at bounding box center [124, 337] width 16 height 5
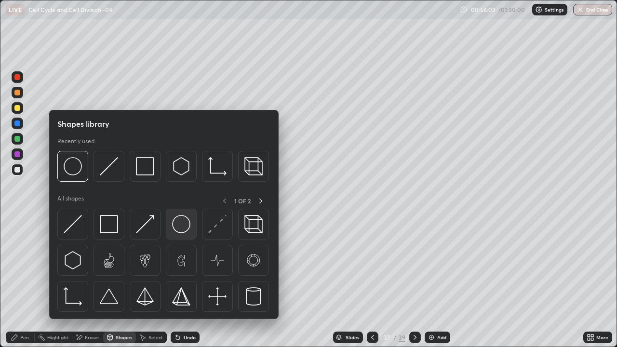
click at [176, 228] on img at bounding box center [181, 224] width 18 height 18
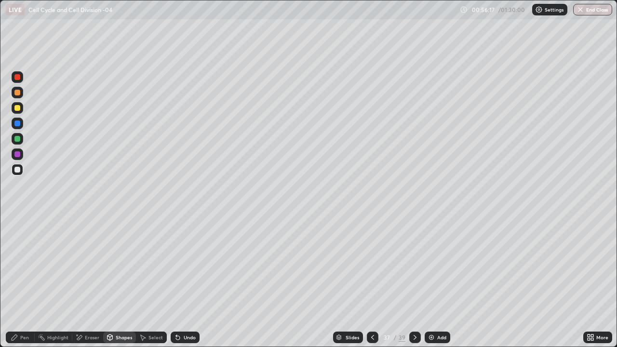
click at [25, 281] on div "Pen" at bounding box center [20, 338] width 29 height 12
click at [19, 233] on div at bounding box center [18, 235] width 12 height 12
click at [18, 139] on div at bounding box center [17, 139] width 6 height 6
click at [18, 235] on div at bounding box center [17, 235] width 4 height 4
click at [121, 281] on div "Shapes" at bounding box center [124, 337] width 16 height 5
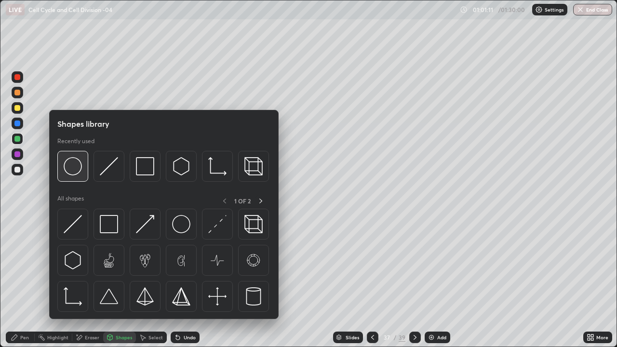
click at [79, 172] on img at bounding box center [73, 166] width 18 height 18
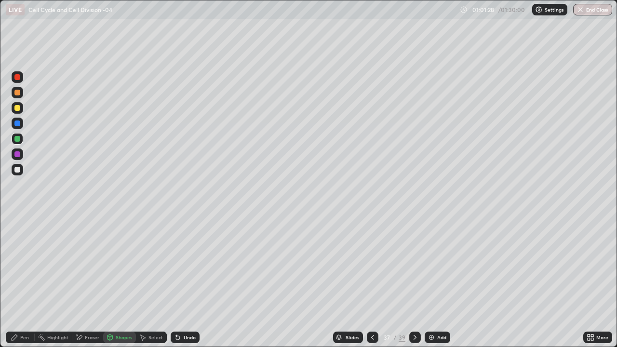
click at [31, 281] on div "Pen" at bounding box center [20, 338] width 29 height 12
click at [18, 249] on div at bounding box center [17, 251] width 6 height 6
click at [19, 170] on div at bounding box center [17, 170] width 6 height 6
click at [372, 281] on icon at bounding box center [373, 338] width 8 height 8
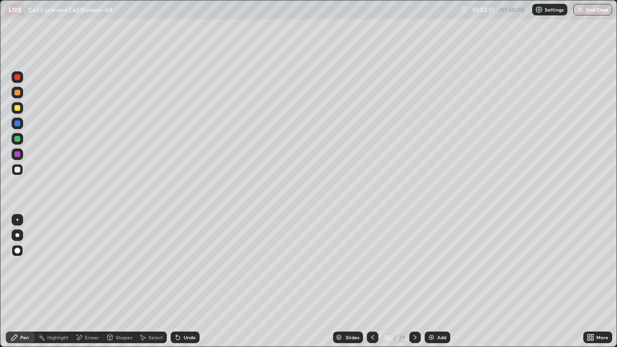
click at [372, 281] on icon at bounding box center [372, 337] width 3 height 5
click at [372, 281] on icon at bounding box center [373, 338] width 8 height 8
click at [370, 281] on div at bounding box center [373, 338] width 12 height 12
click at [414, 281] on icon at bounding box center [415, 338] width 8 height 8
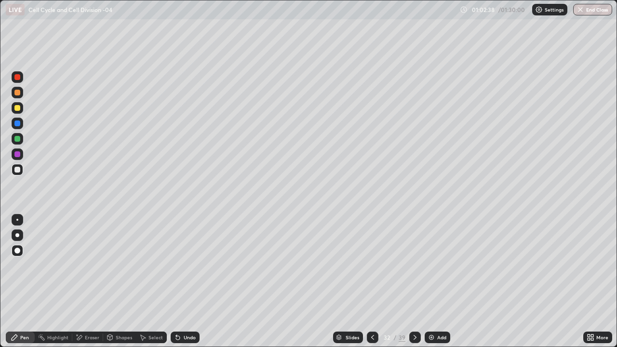
click at [413, 281] on icon at bounding box center [415, 338] width 8 height 8
click at [414, 281] on icon at bounding box center [415, 338] width 8 height 8
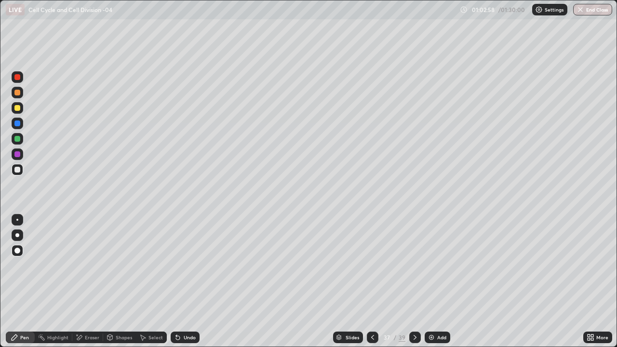
click at [371, 281] on icon at bounding box center [373, 338] width 8 height 8
click at [371, 281] on icon at bounding box center [372, 337] width 3 height 5
click at [371, 281] on icon at bounding box center [373, 338] width 8 height 8
click at [414, 281] on icon at bounding box center [415, 338] width 8 height 8
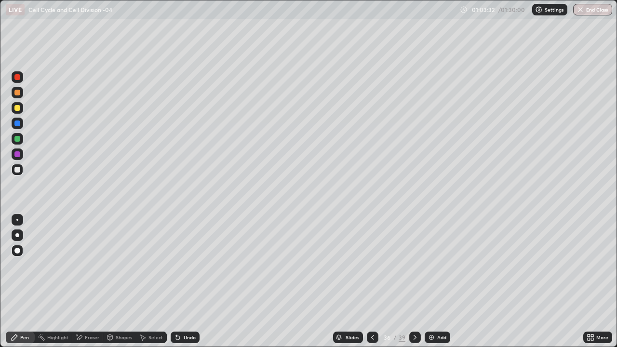
click at [372, 281] on icon at bounding box center [373, 338] width 8 height 8
click at [371, 281] on icon at bounding box center [373, 338] width 8 height 8
click at [433, 281] on img at bounding box center [432, 338] width 8 height 8
click at [116, 281] on div "Shapes" at bounding box center [124, 337] width 16 height 5
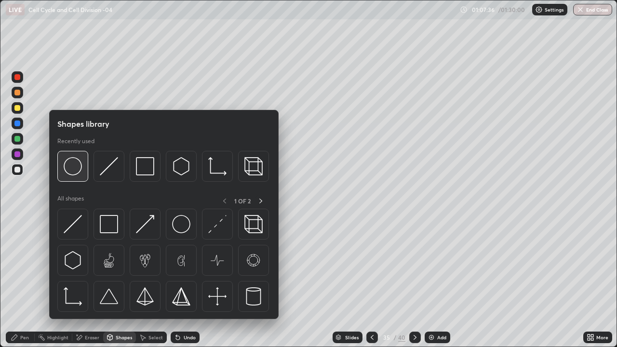
click at [71, 174] on img at bounding box center [73, 166] width 18 height 18
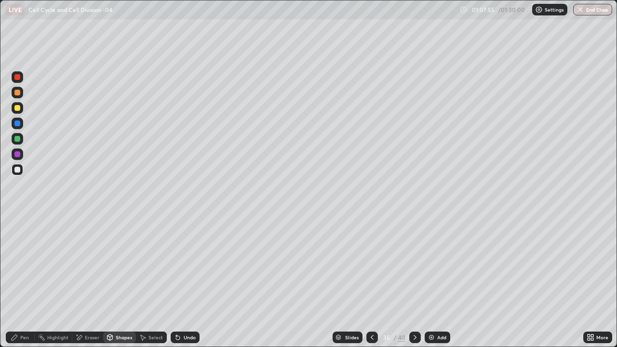
click at [30, 281] on div "Pen" at bounding box center [20, 338] width 29 height 12
click at [19, 250] on div at bounding box center [17, 251] width 6 height 6
click at [18, 136] on div at bounding box center [17, 139] width 6 height 6
click at [19, 108] on div at bounding box center [17, 108] width 6 height 6
click at [410, 281] on div at bounding box center [415, 338] width 12 height 12
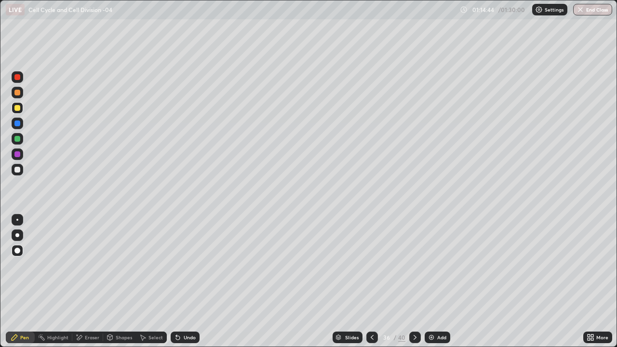
click at [414, 281] on icon at bounding box center [415, 338] width 8 height 8
click at [415, 281] on icon at bounding box center [415, 338] width 8 height 8
click at [414, 281] on icon at bounding box center [415, 338] width 8 height 8
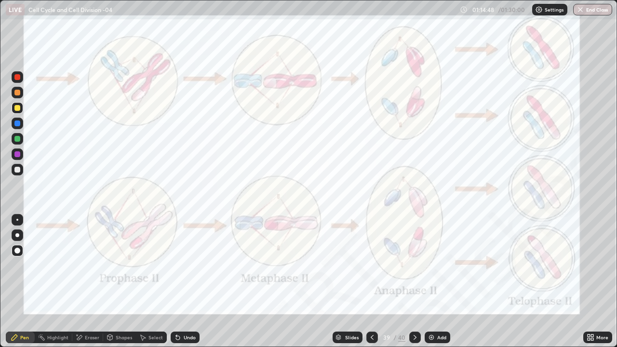
click at [413, 281] on icon at bounding box center [415, 338] width 8 height 8
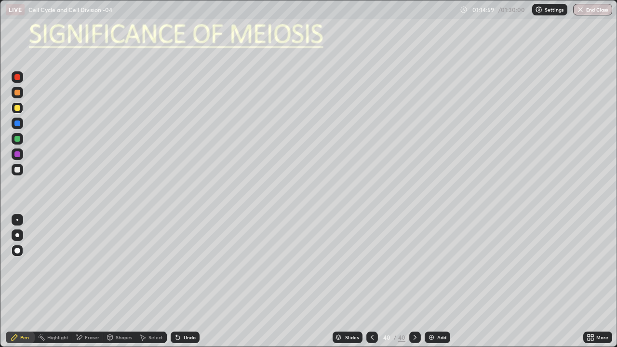
click at [18, 170] on div at bounding box center [17, 170] width 6 height 6
click at [90, 281] on div "Eraser" at bounding box center [92, 337] width 14 height 5
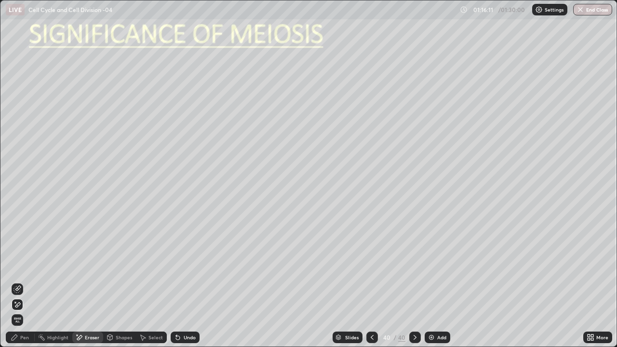
click at [21, 281] on icon at bounding box center [17, 305] width 8 height 8
click at [28, 281] on div "Pen" at bounding box center [24, 337] width 9 height 5
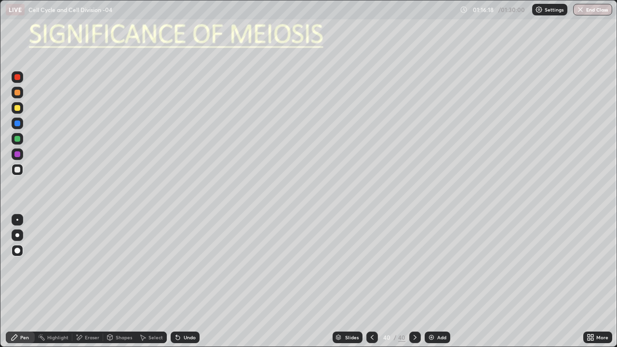
click at [21, 236] on div at bounding box center [18, 235] width 12 height 12
click at [17, 170] on div at bounding box center [17, 170] width 6 height 6
click at [21, 229] on div at bounding box center [18, 235] width 12 height 12
click at [434, 281] on img at bounding box center [432, 338] width 8 height 8
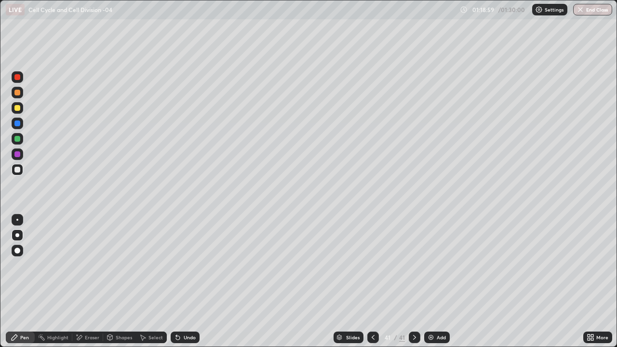
click at [18, 170] on div at bounding box center [17, 170] width 6 height 6
click at [90, 281] on div "Eraser" at bounding box center [92, 337] width 14 height 5
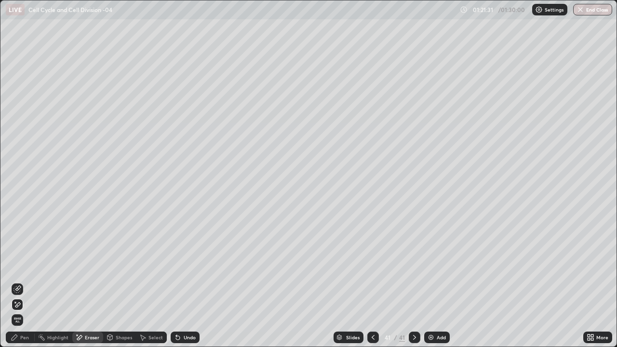
click at [17, 281] on span "Erase all" at bounding box center [17, 320] width 11 height 6
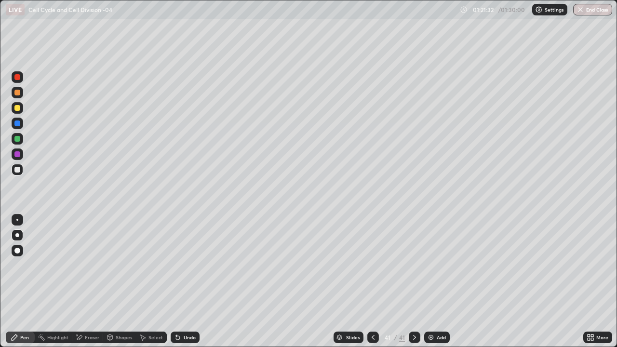
click at [13, 255] on div at bounding box center [18, 251] width 12 height 12
click at [20, 249] on div at bounding box center [17, 251] width 6 height 6
click at [21, 109] on div at bounding box center [18, 108] width 12 height 12
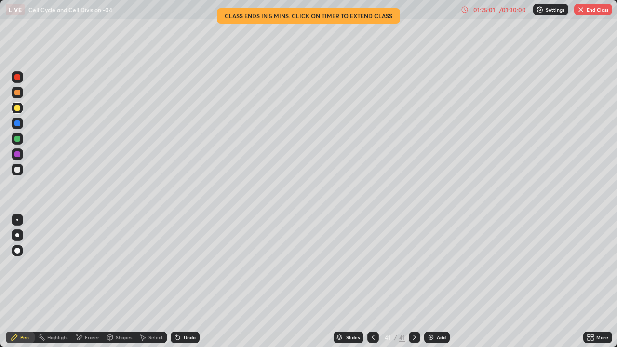
click at [603, 12] on button "End Class" at bounding box center [593, 10] width 38 height 12
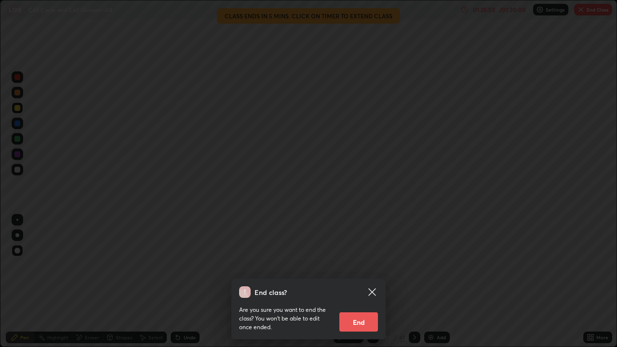
click at [372, 281] on button "End" at bounding box center [358, 321] width 39 height 19
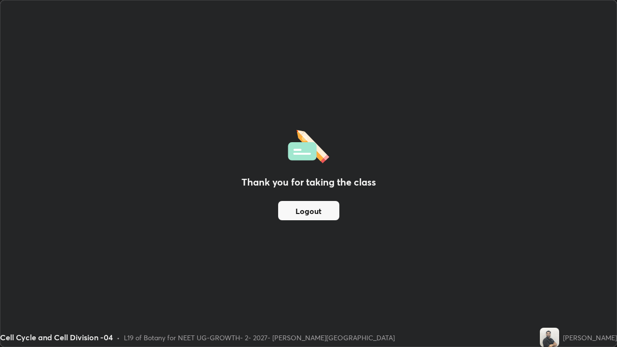
click at [315, 215] on button "Logout" at bounding box center [308, 210] width 61 height 19
